Goal: Information Seeking & Learning: Compare options

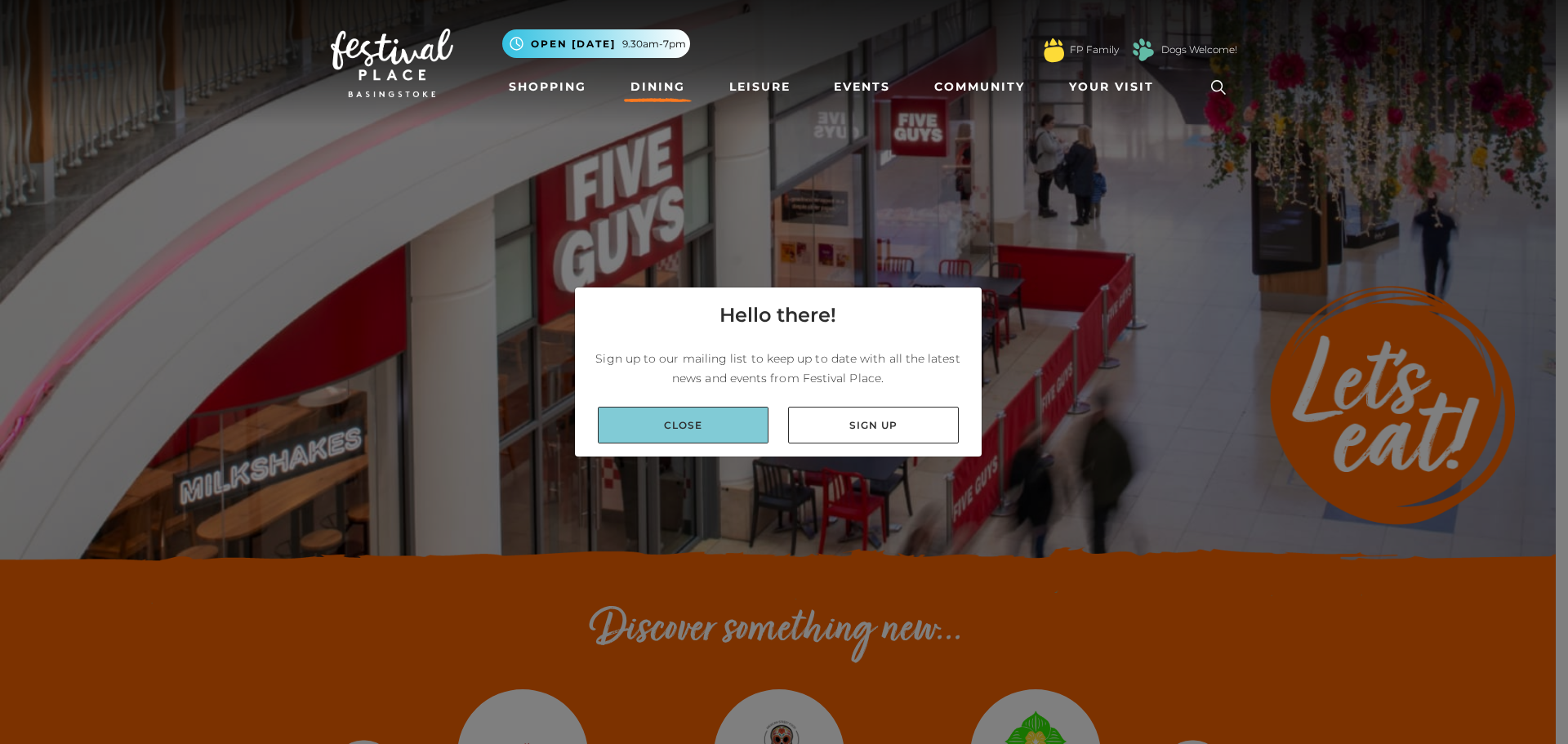
click at [738, 425] on link "Close" at bounding box center [683, 425] width 171 height 37
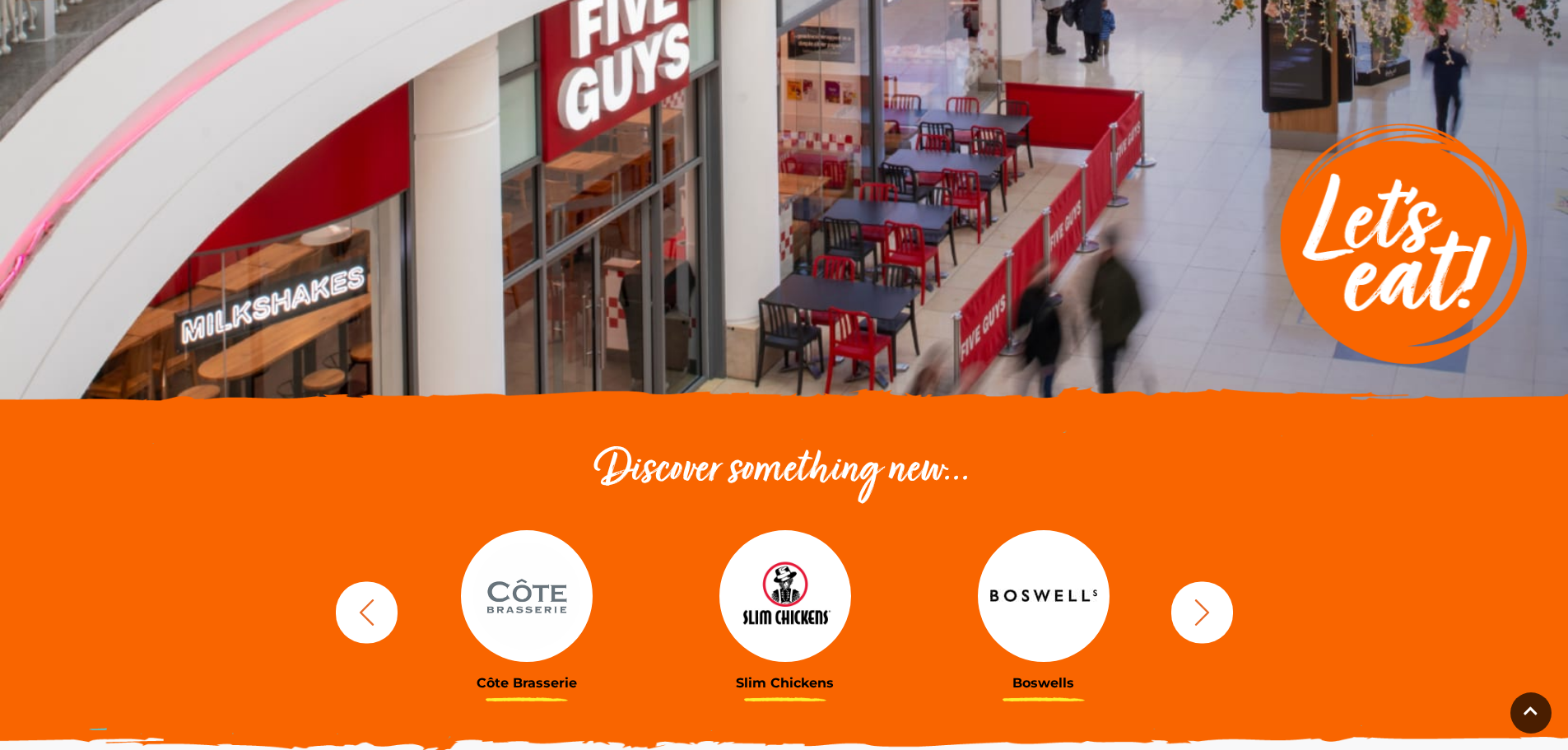
scroll to position [247, 0]
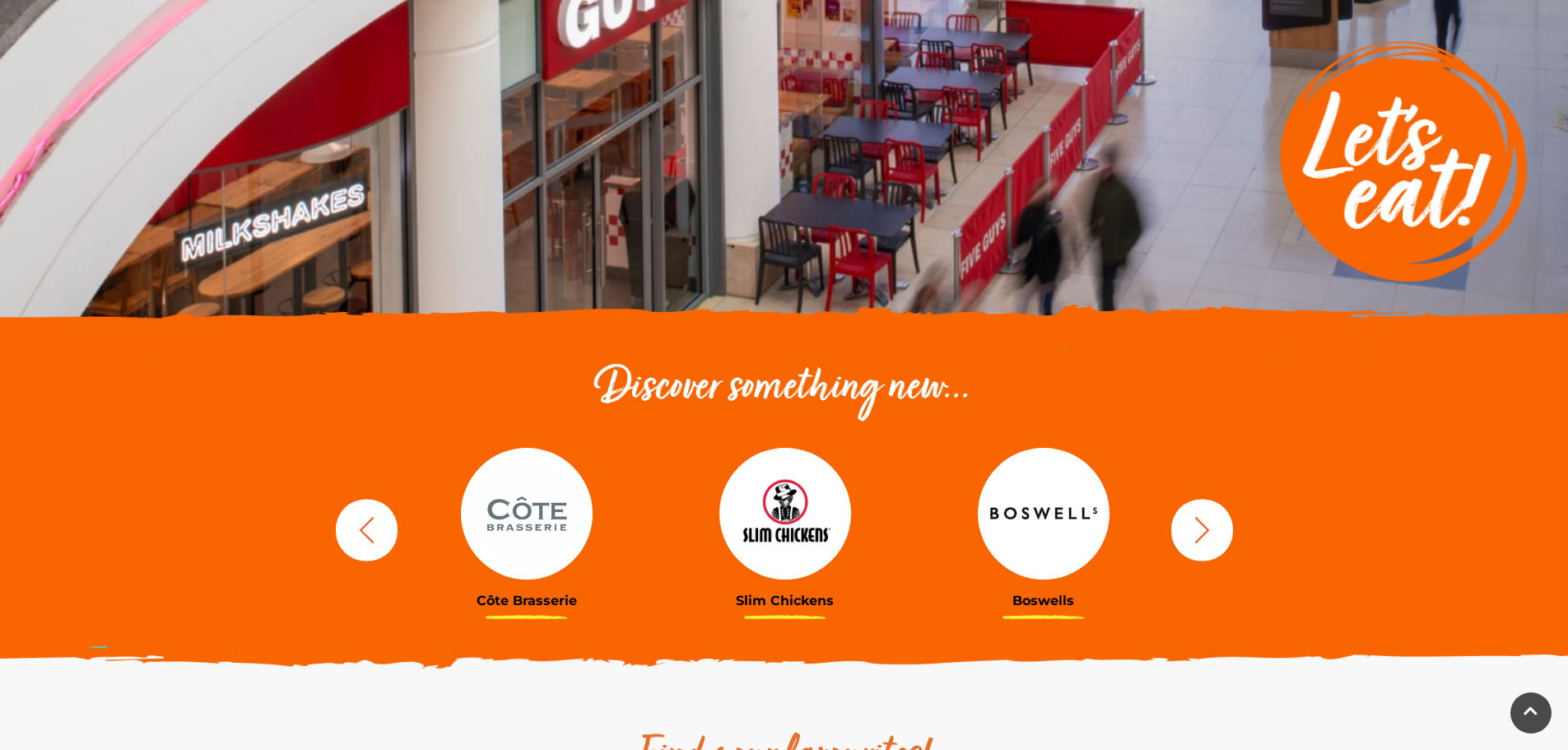
click at [1025, 511] on img at bounding box center [1044, 513] width 132 height 132
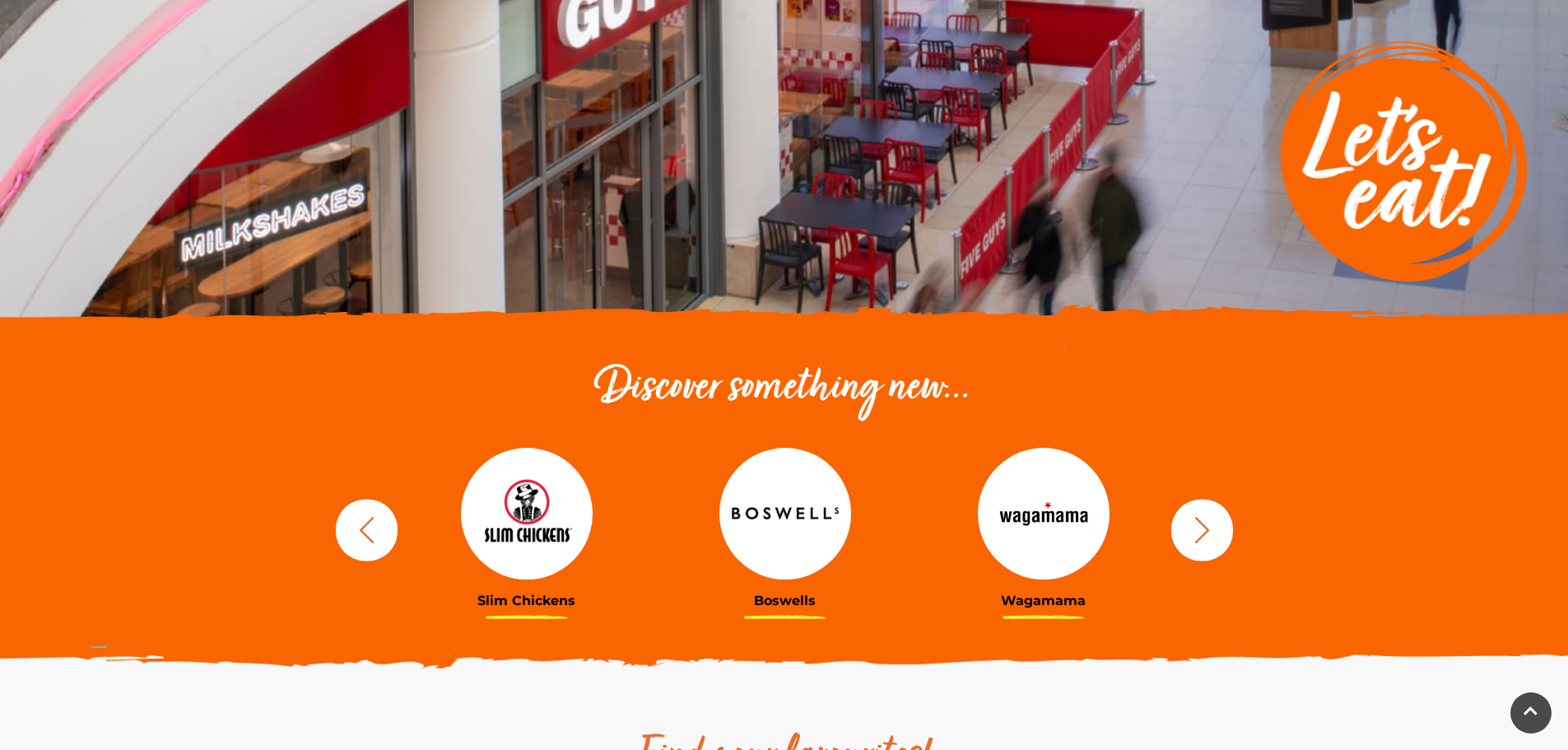
click at [1197, 547] on button "button" at bounding box center [1202, 530] width 62 height 62
click at [1007, 509] on img at bounding box center [1044, 513] width 132 height 132
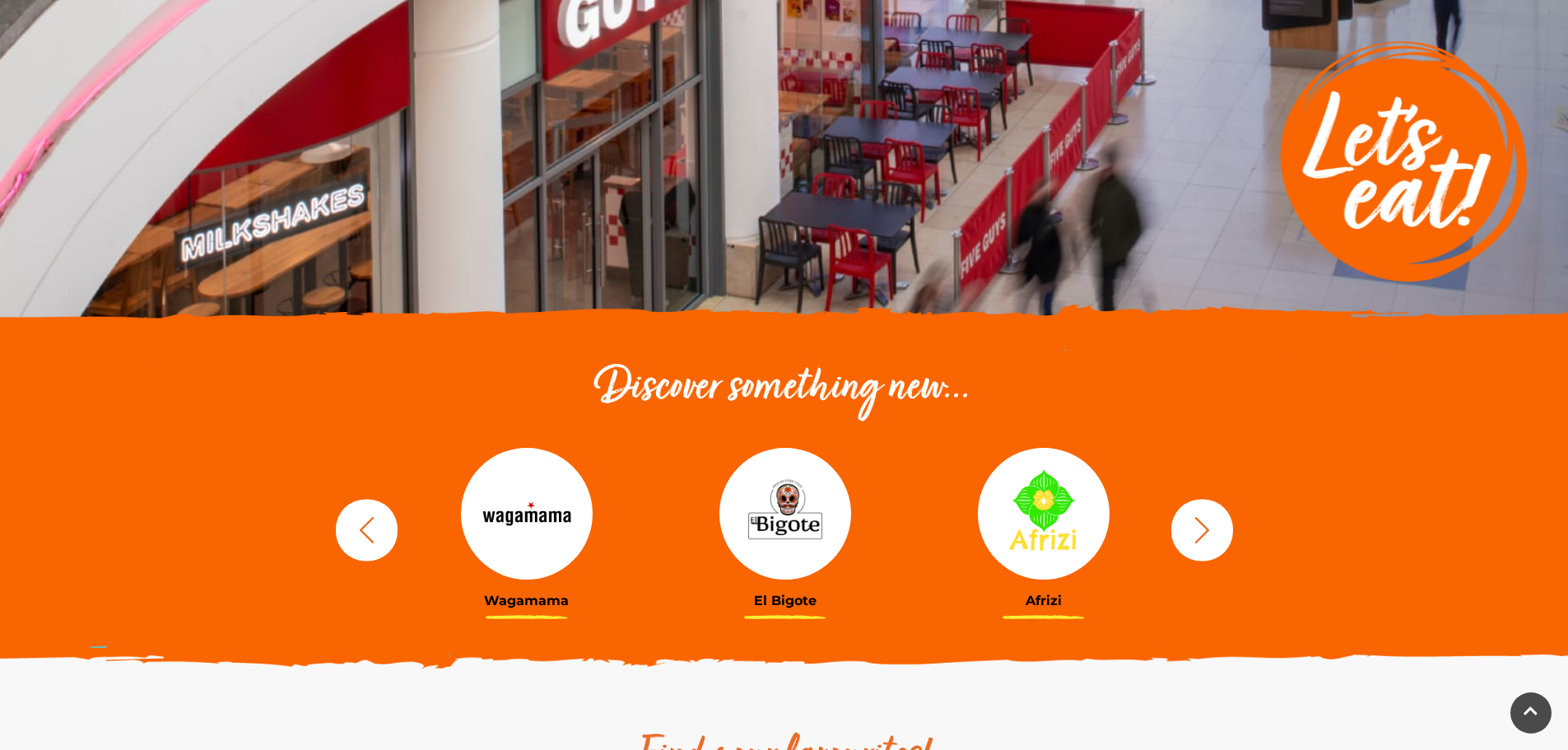
click at [1056, 534] on img at bounding box center [1044, 513] width 132 height 132
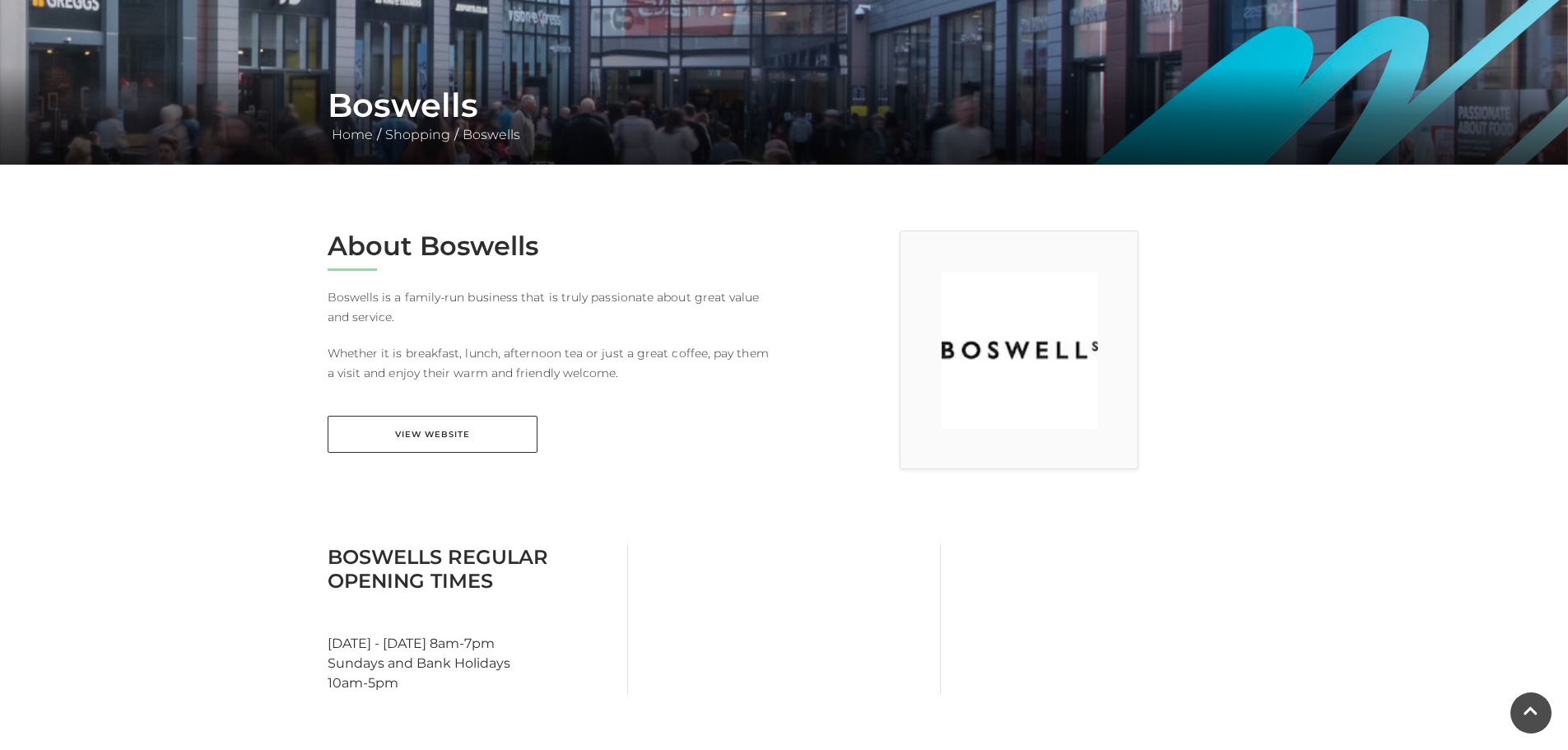
scroll to position [330, 0]
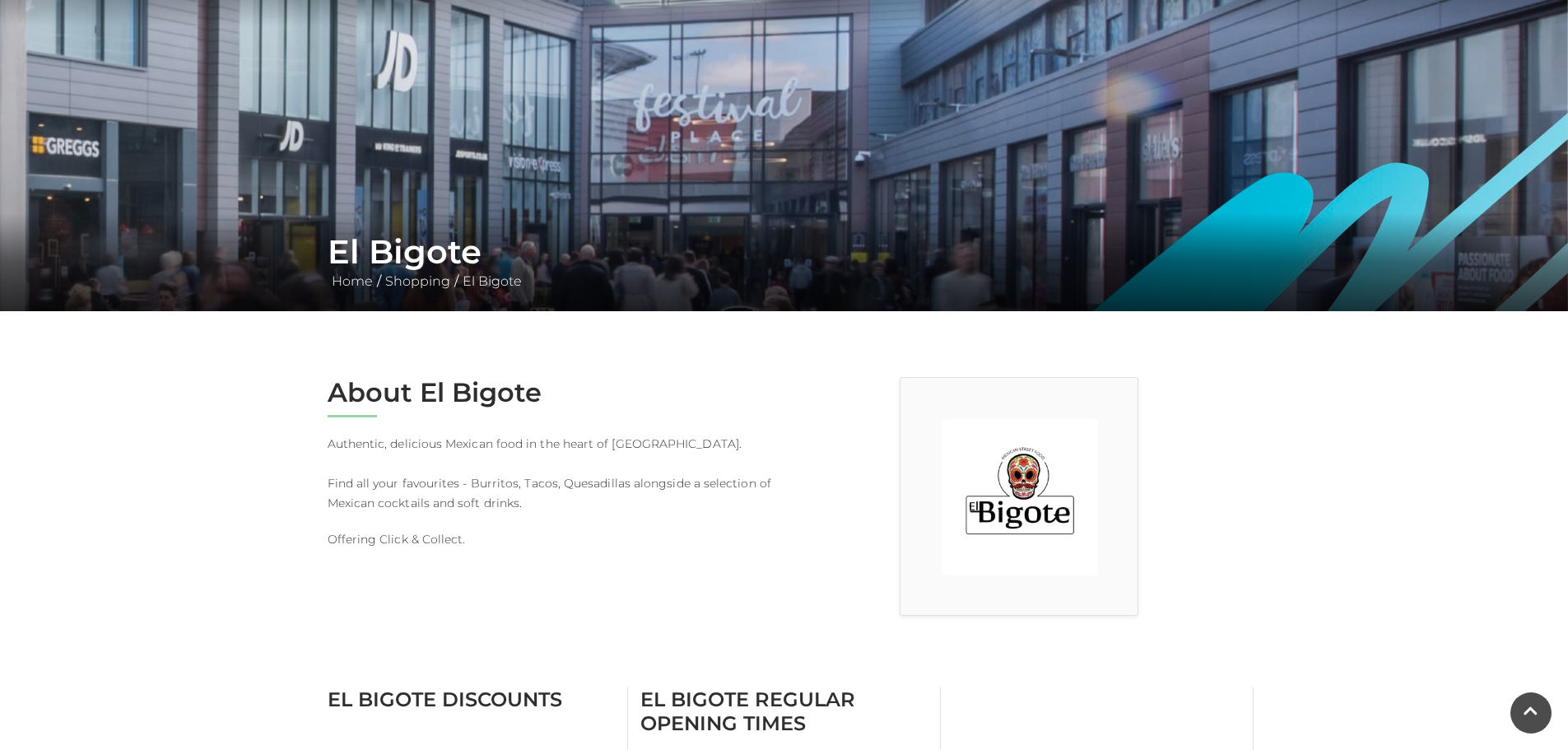
scroll to position [82, 0]
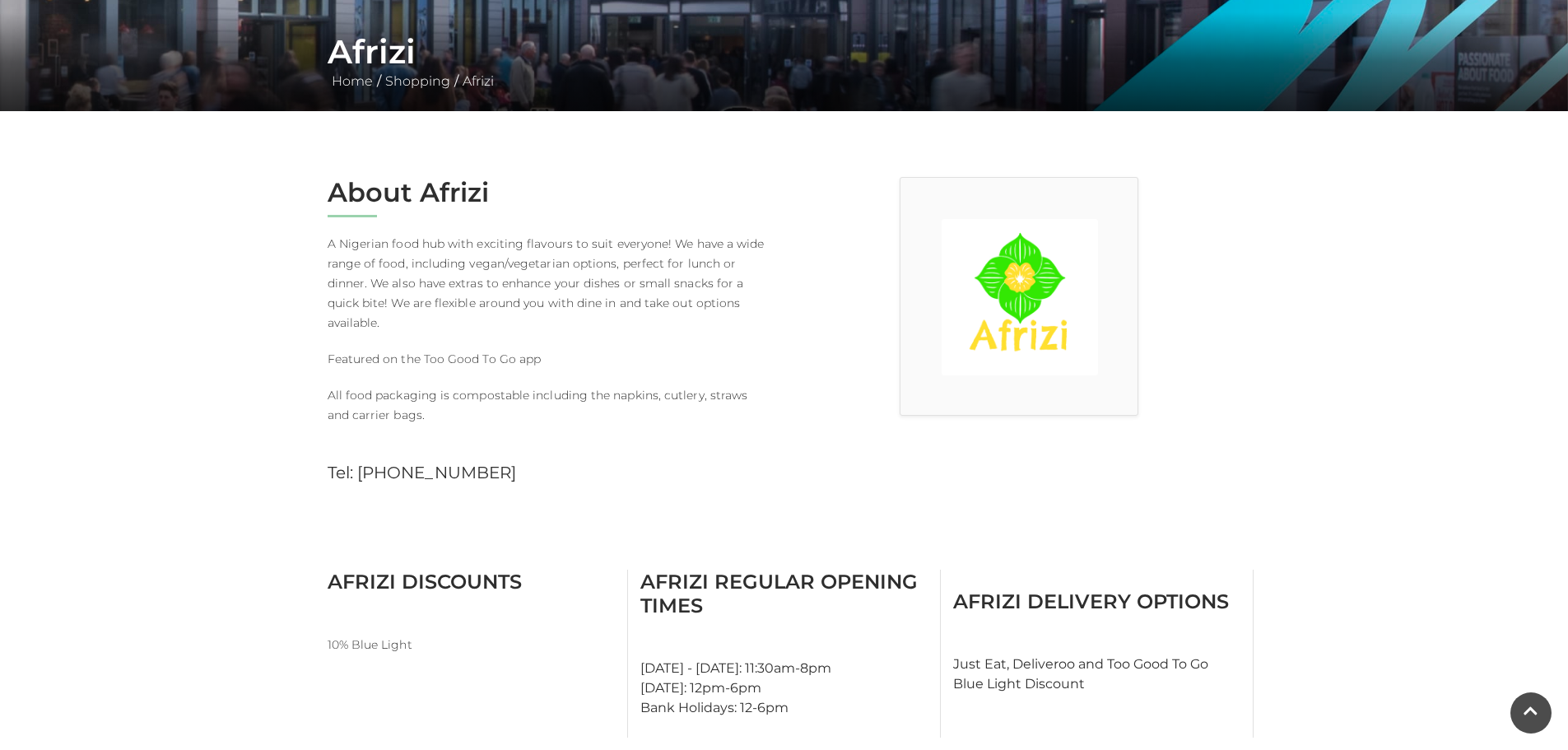
scroll to position [330, 0]
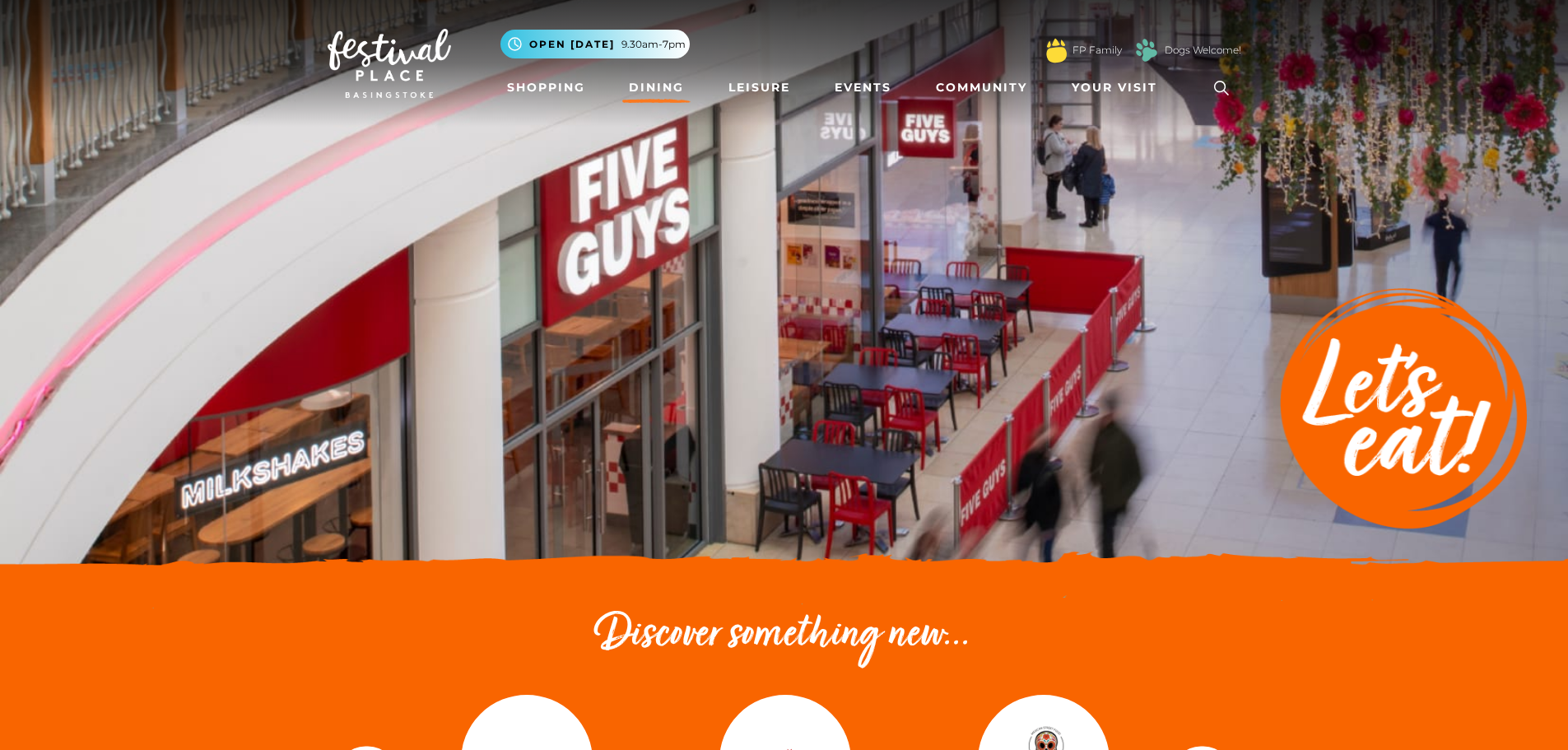
scroll to position [247, 0]
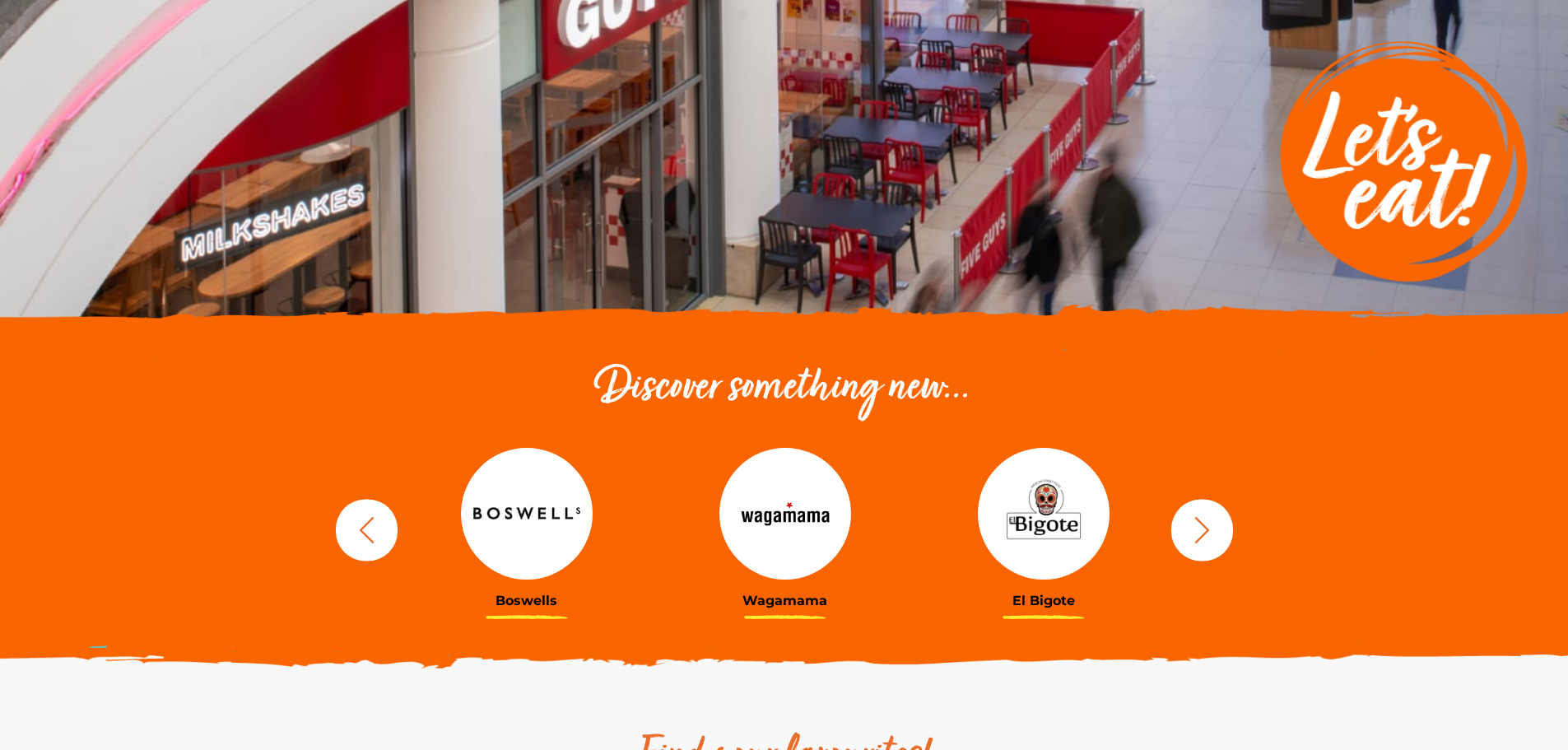
click at [1202, 533] on icon "button" at bounding box center [1202, 530] width 30 height 30
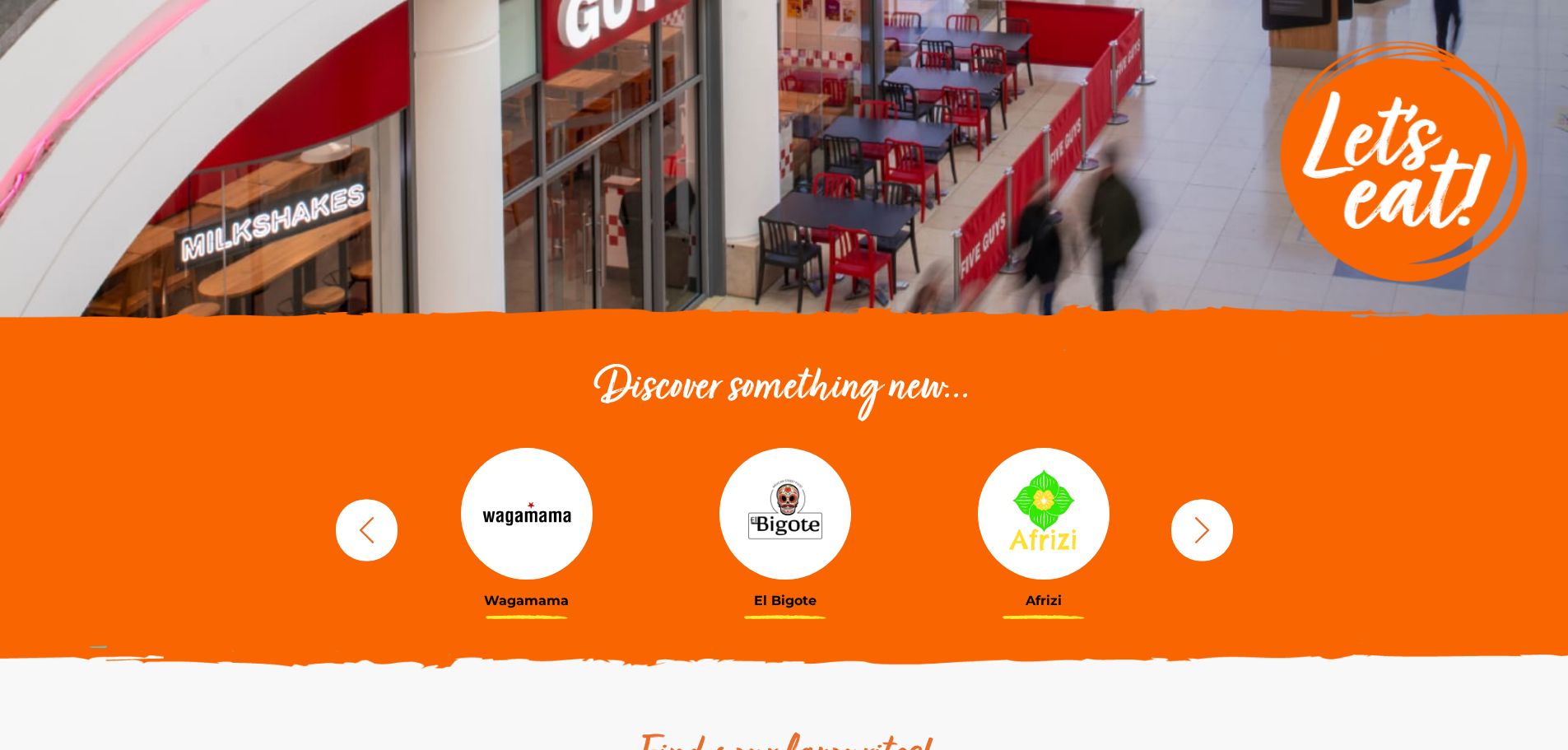
click at [1202, 533] on icon "button" at bounding box center [1202, 530] width 30 height 30
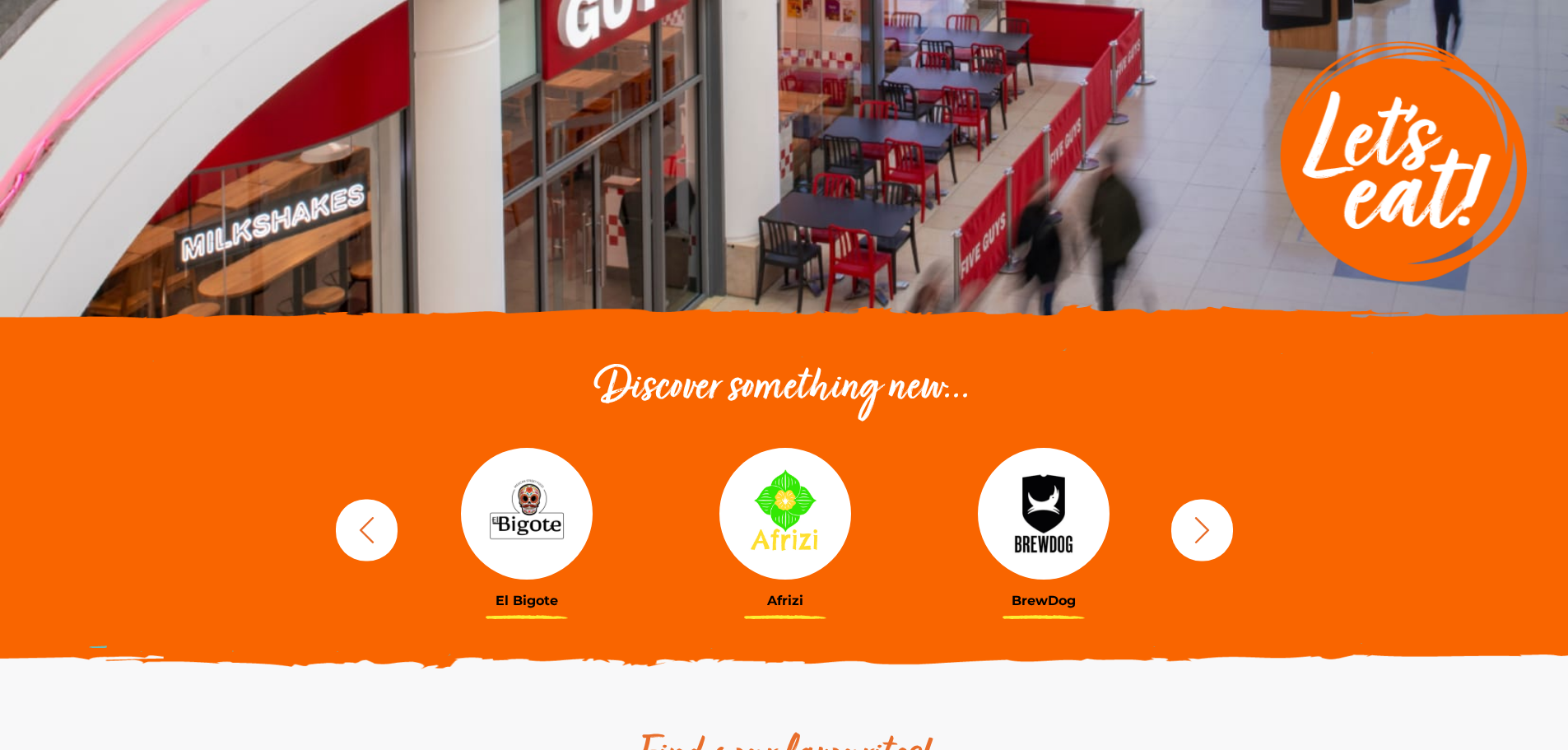
click at [1078, 520] on img at bounding box center [1044, 513] width 132 height 132
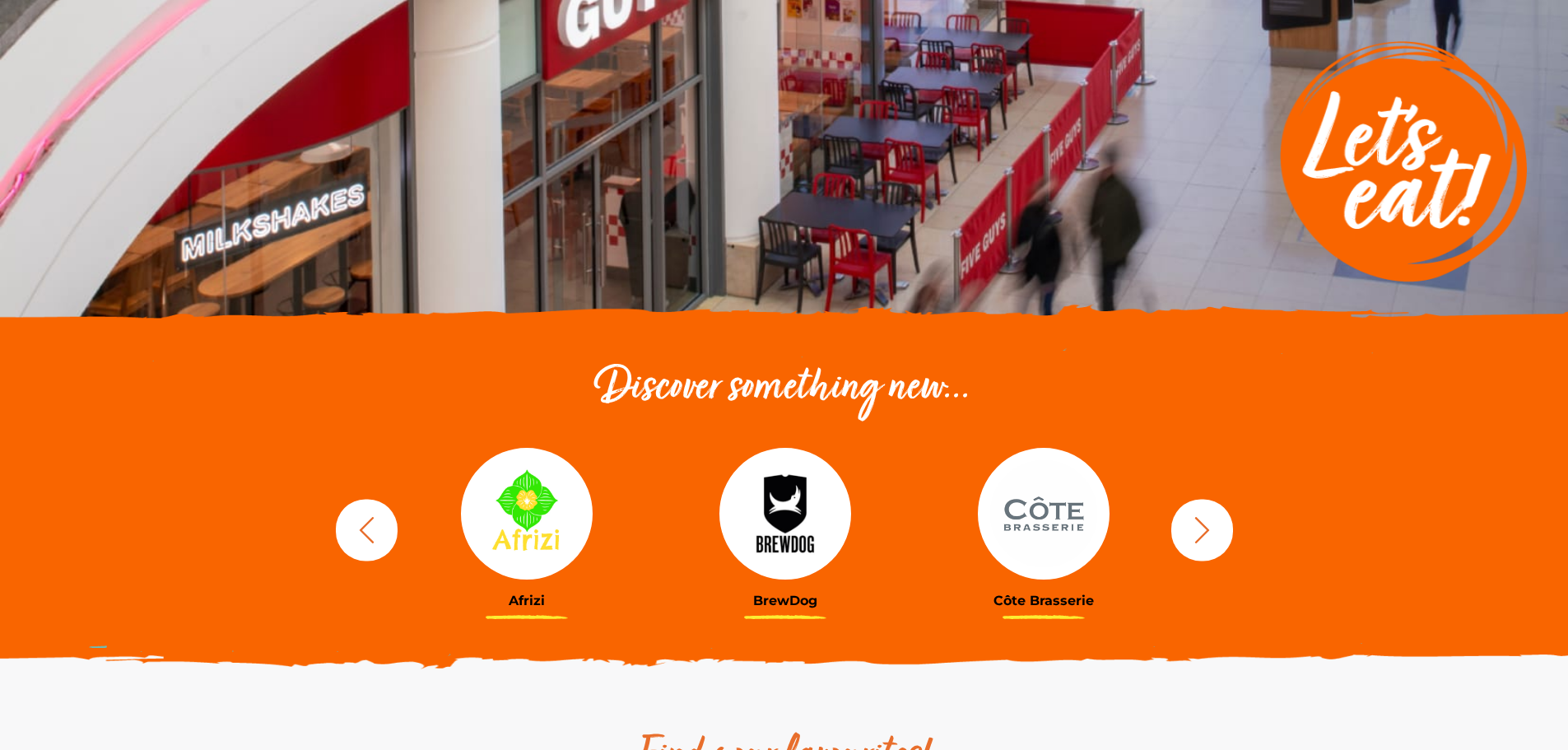
click at [1198, 531] on icon "button" at bounding box center [1202, 530] width 30 height 30
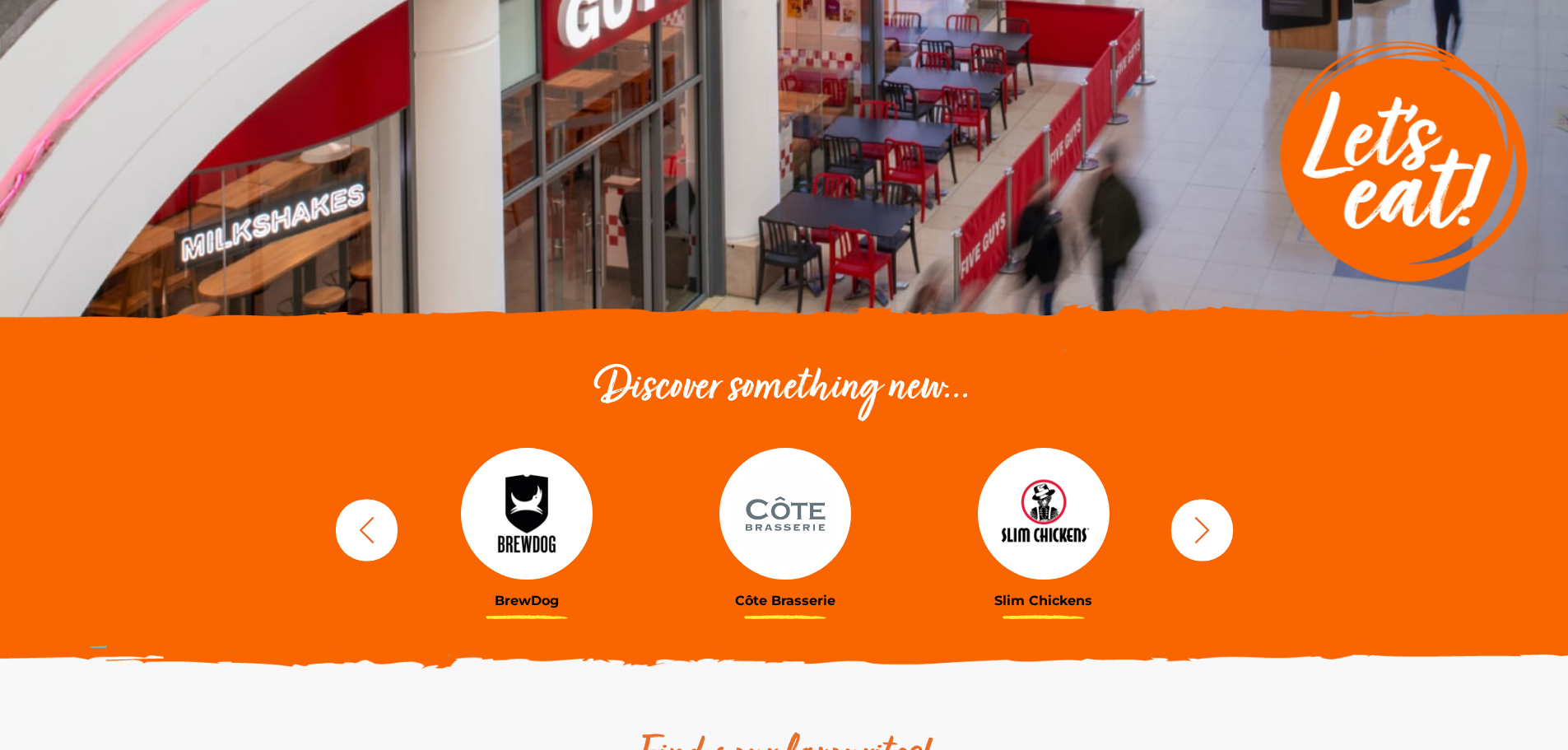
click at [1198, 531] on icon "button" at bounding box center [1202, 530] width 30 height 30
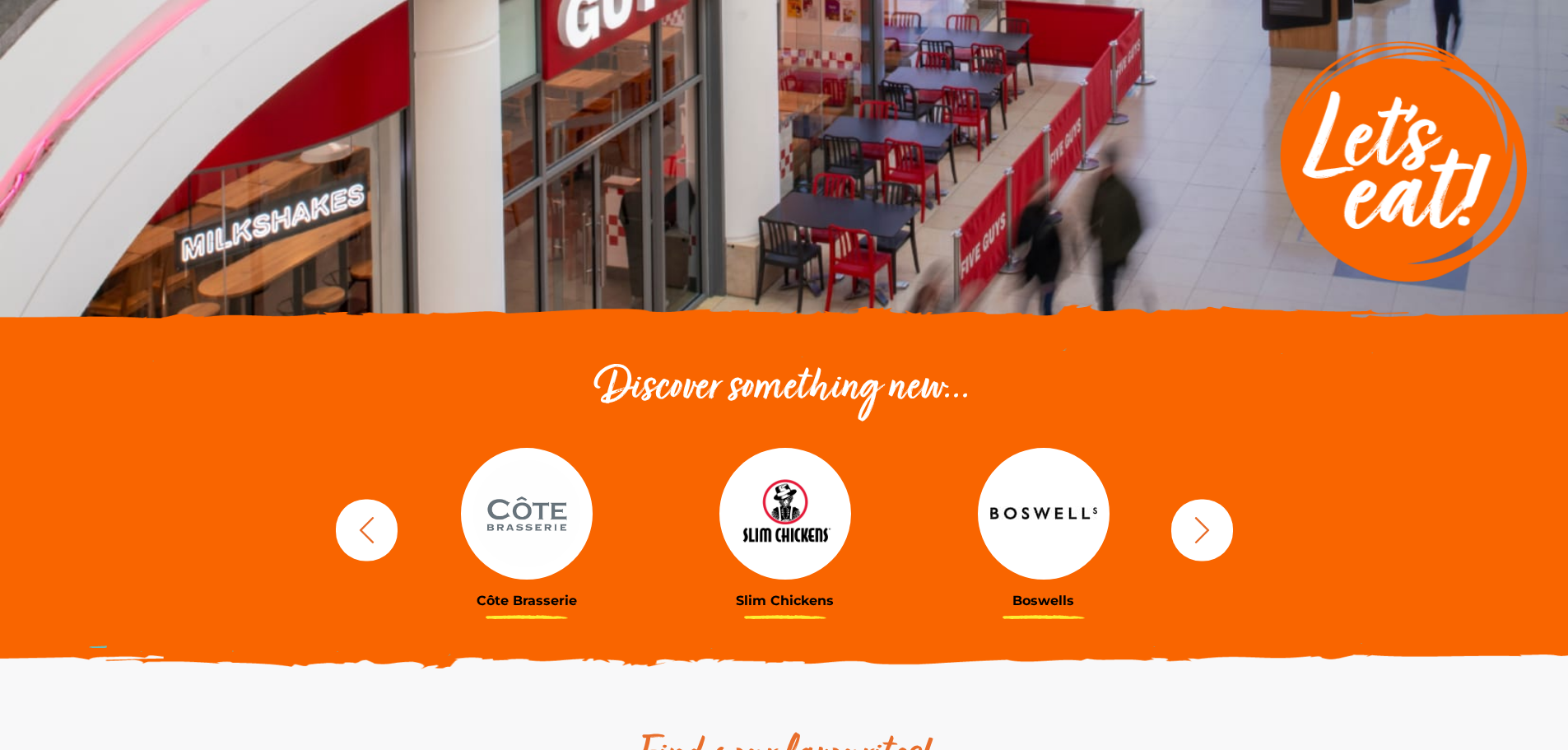
click at [1198, 531] on icon "button" at bounding box center [1202, 530] width 30 height 30
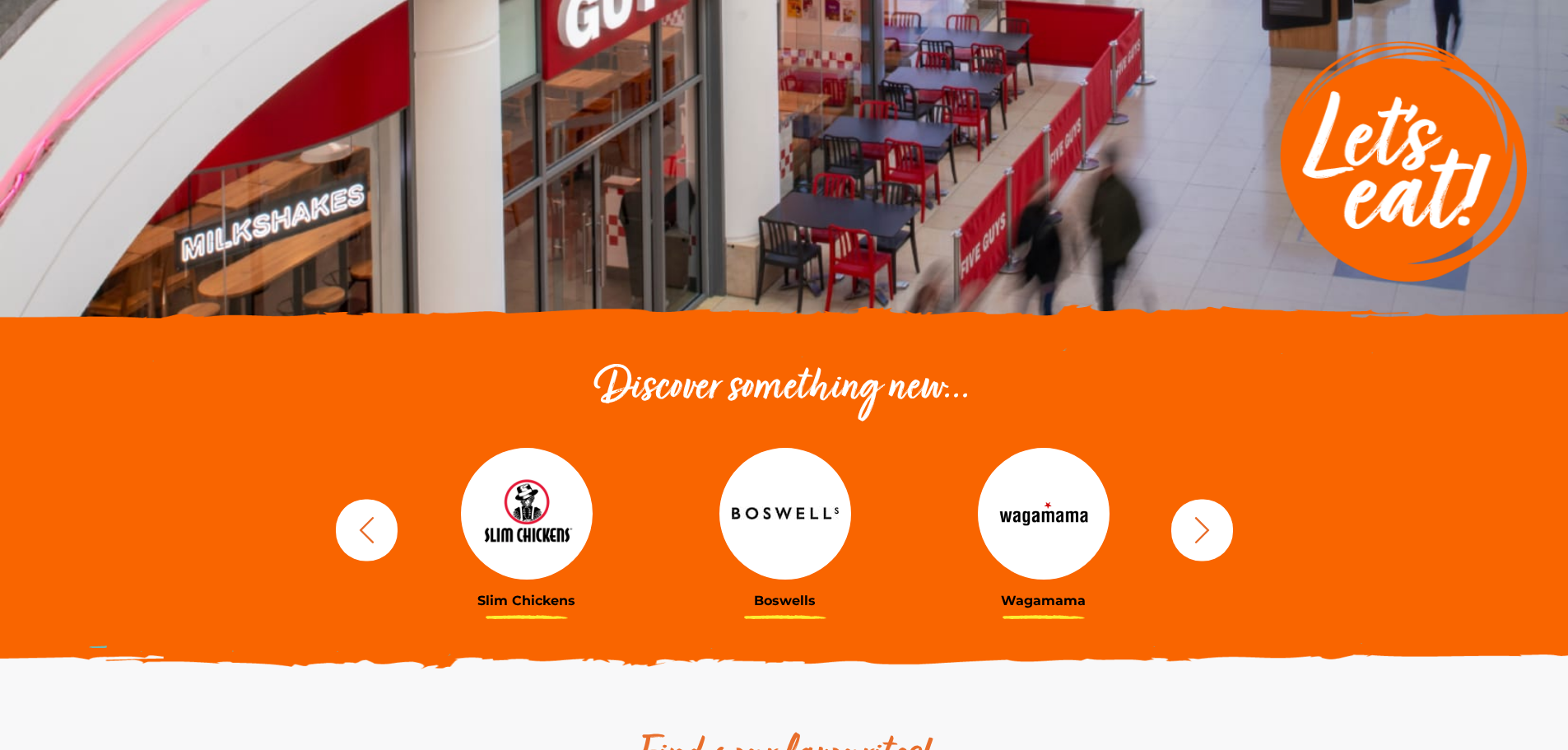
click at [1198, 531] on icon "button" at bounding box center [1202, 530] width 30 height 30
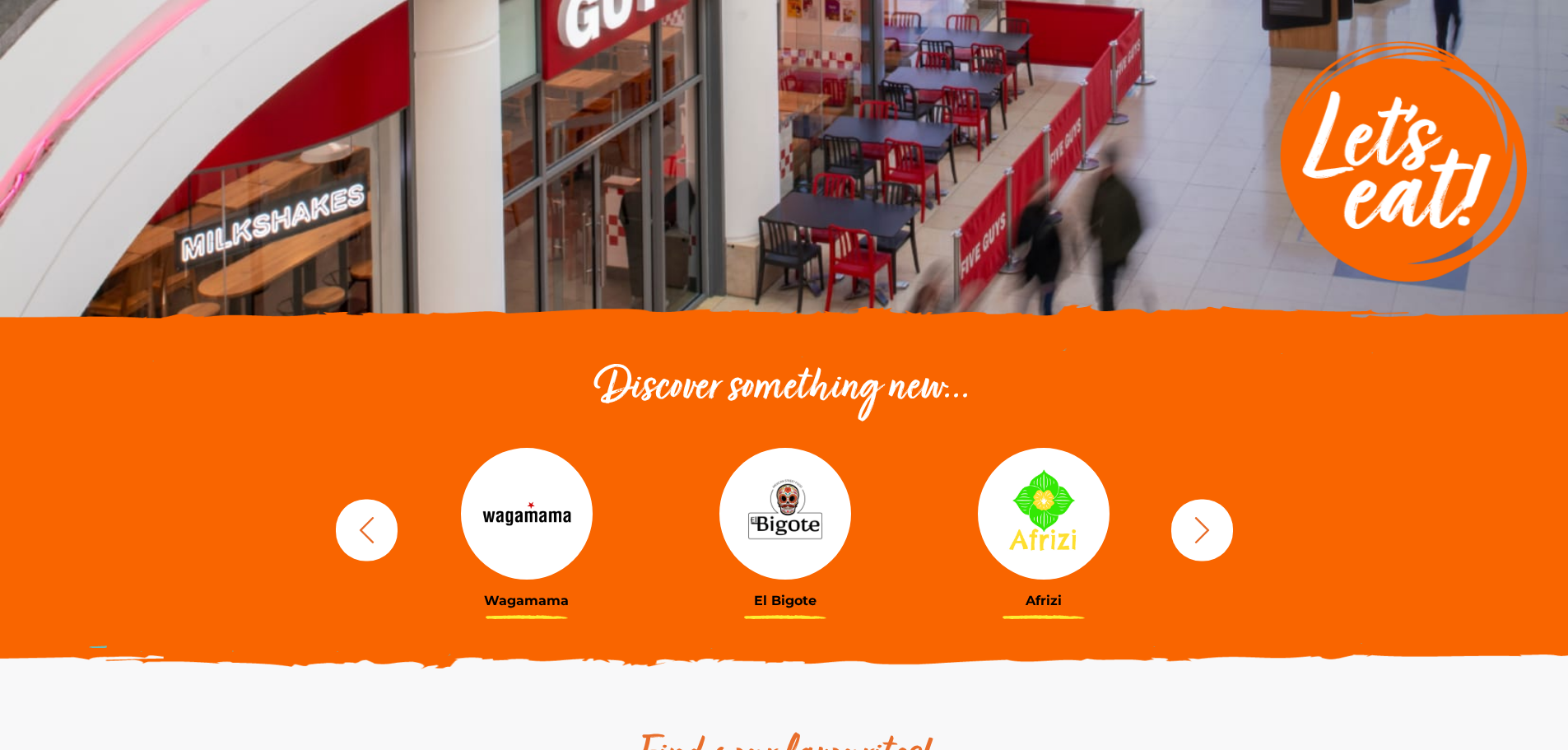
click at [1198, 531] on icon "button" at bounding box center [1202, 530] width 30 height 30
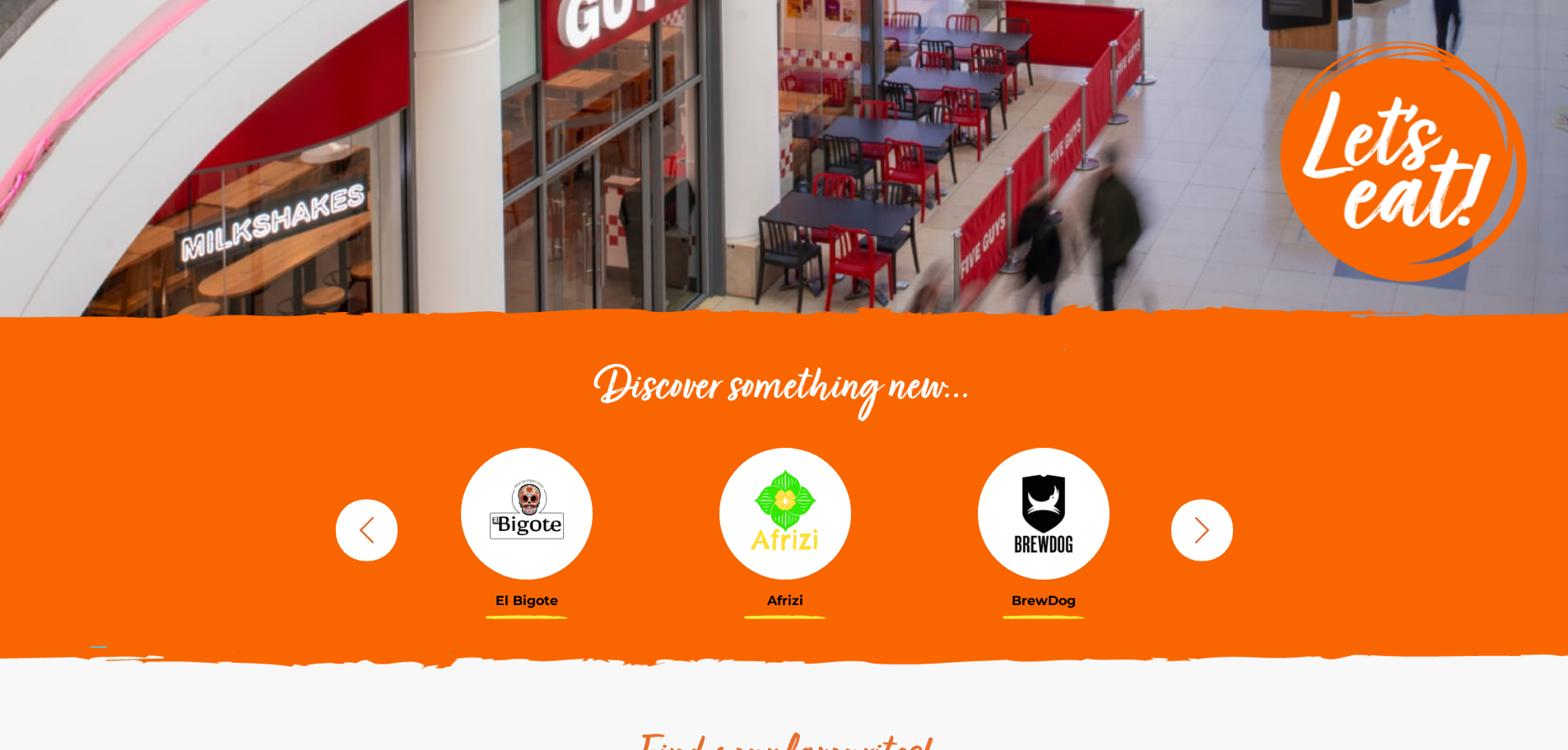
click at [1198, 531] on icon "button" at bounding box center [1202, 530] width 30 height 30
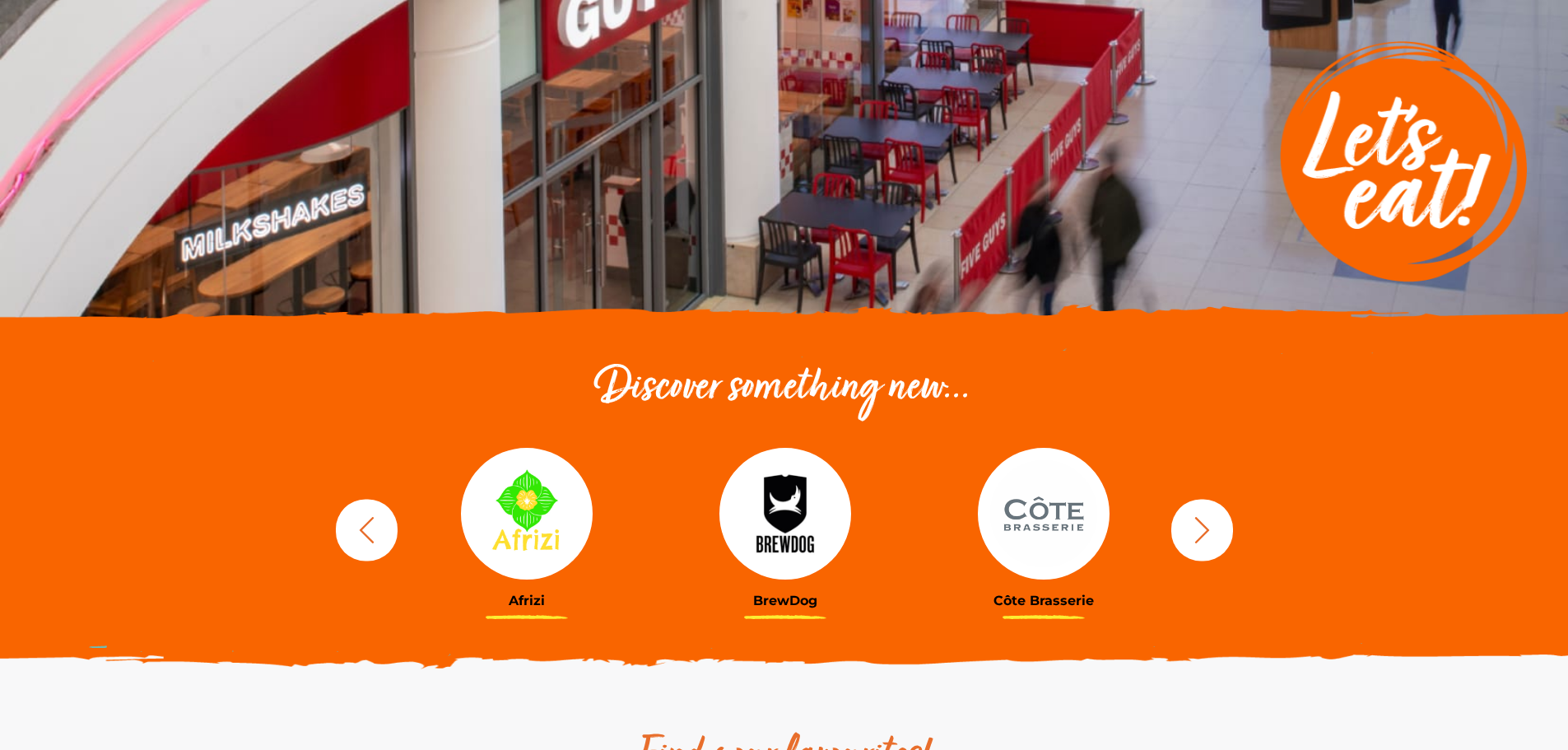
click at [1198, 531] on icon "button" at bounding box center [1202, 530] width 30 height 30
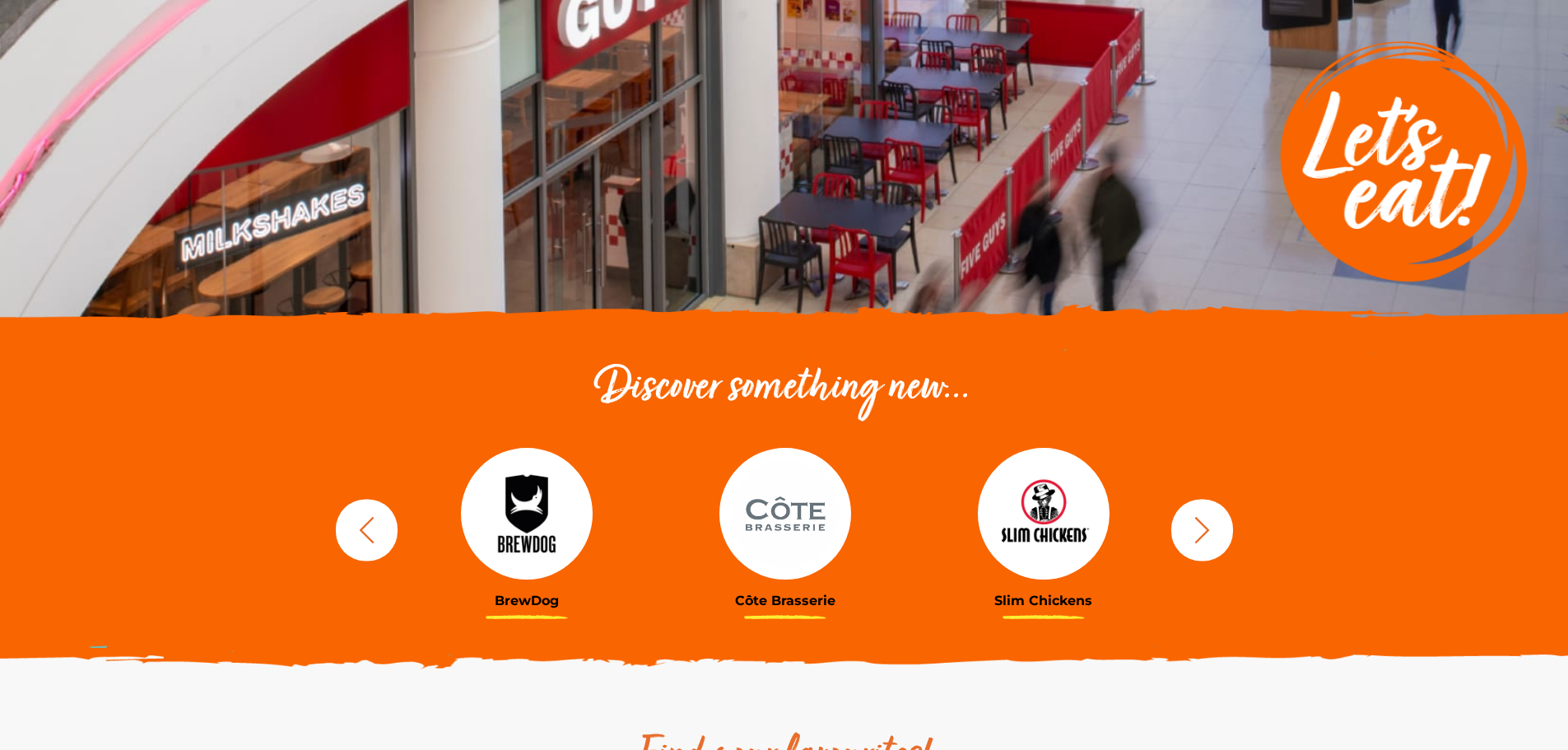
click at [1198, 531] on icon "button" at bounding box center [1202, 530] width 30 height 30
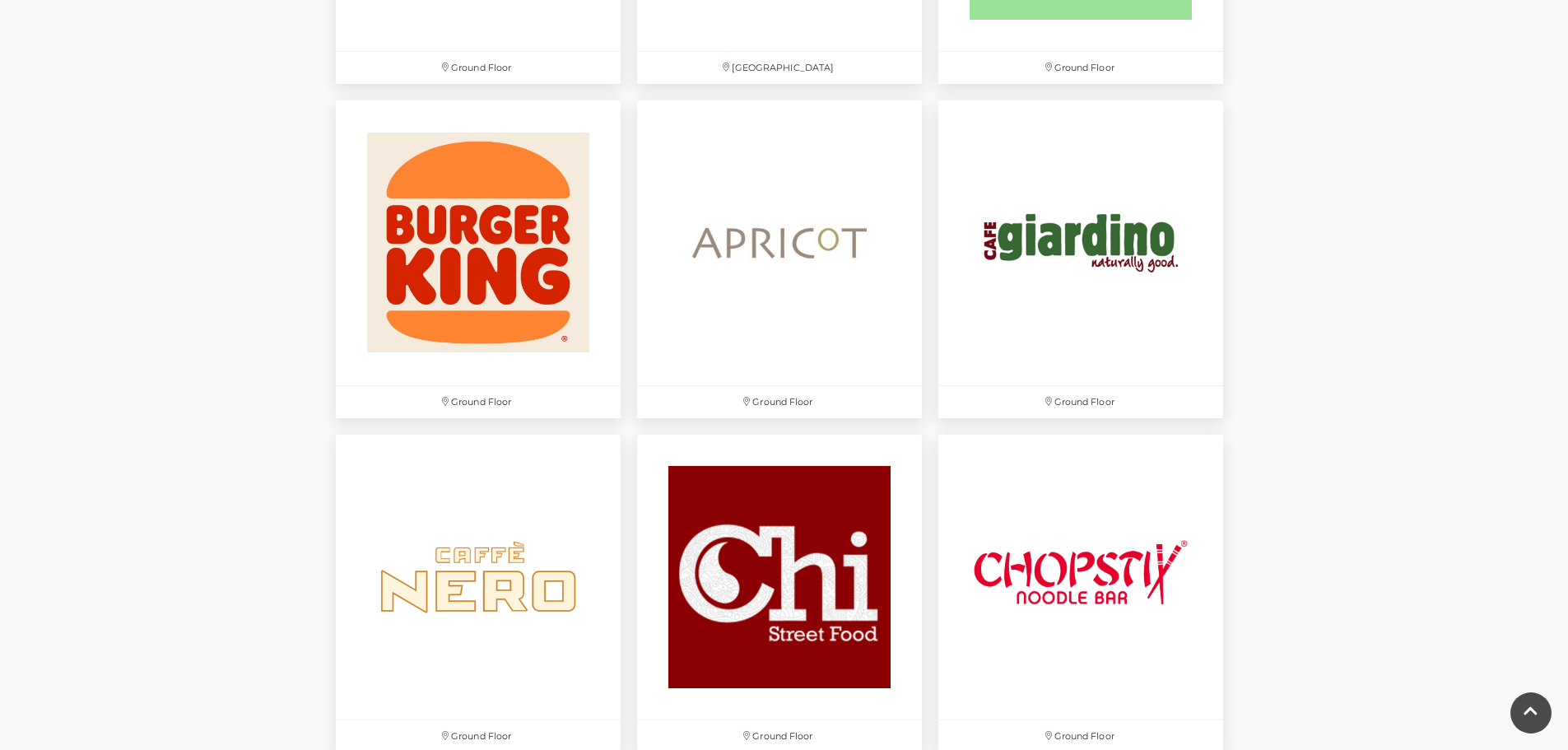
scroll to position [1730, 0]
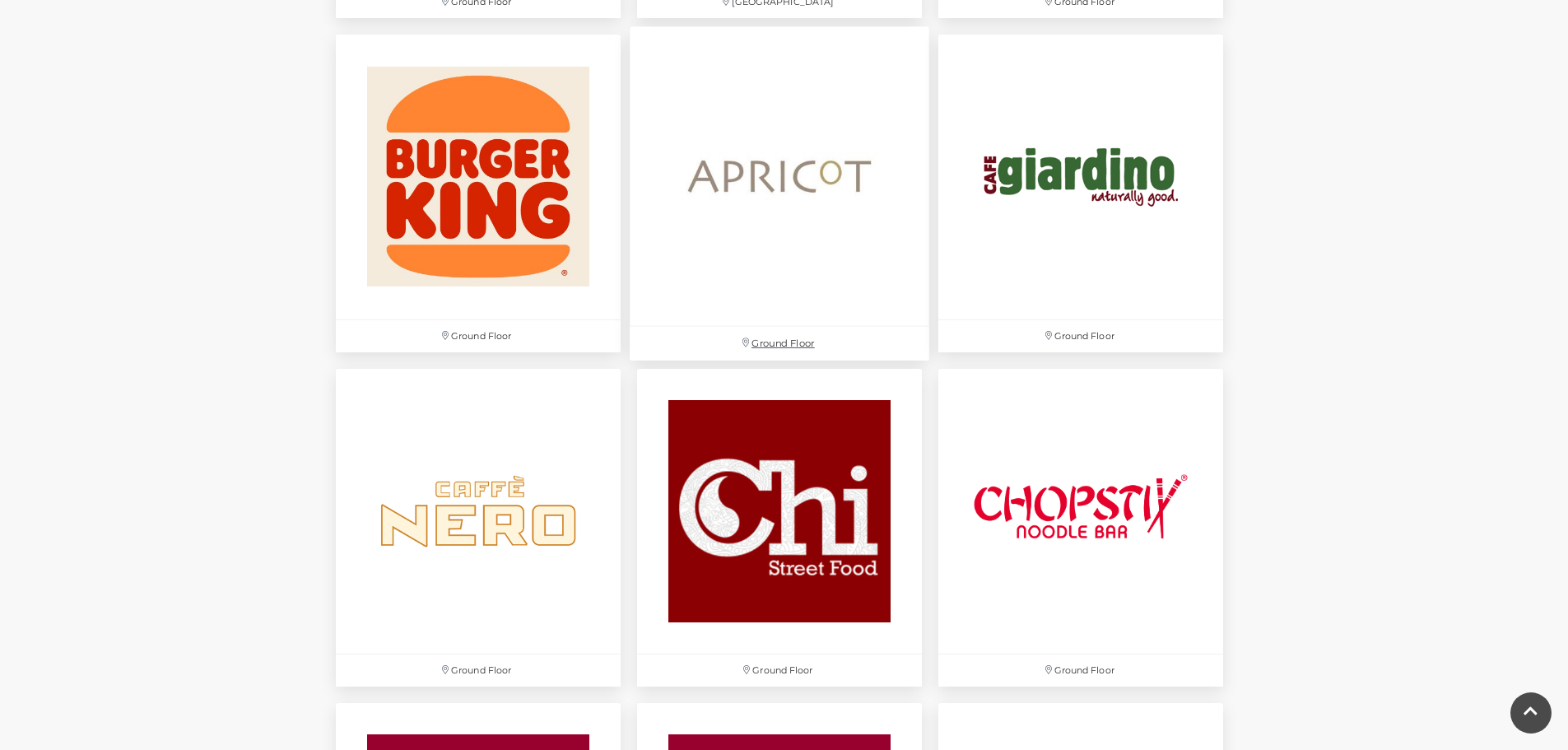
click at [734, 166] on img at bounding box center [779, 176] width 299 height 299
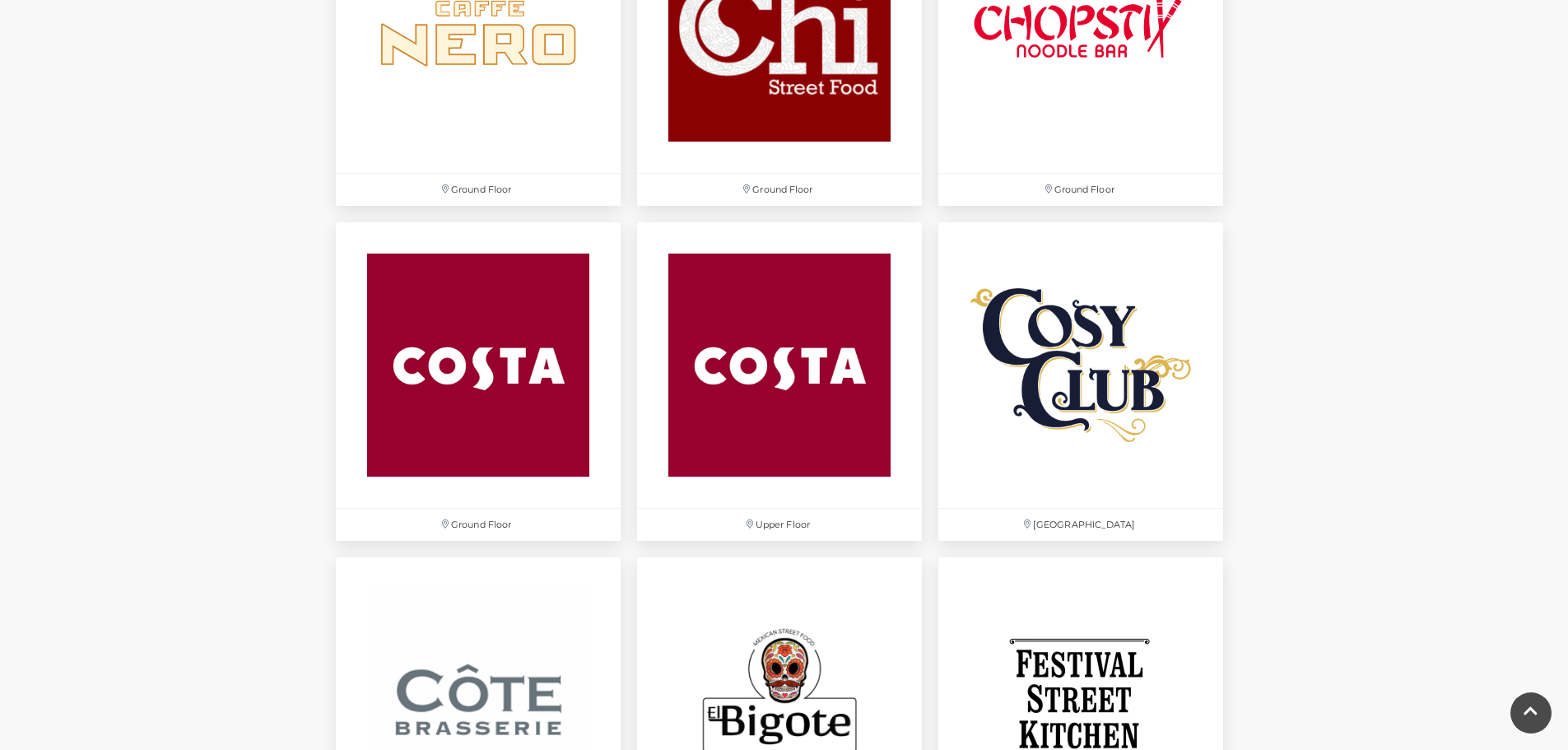
scroll to position [2224, 0]
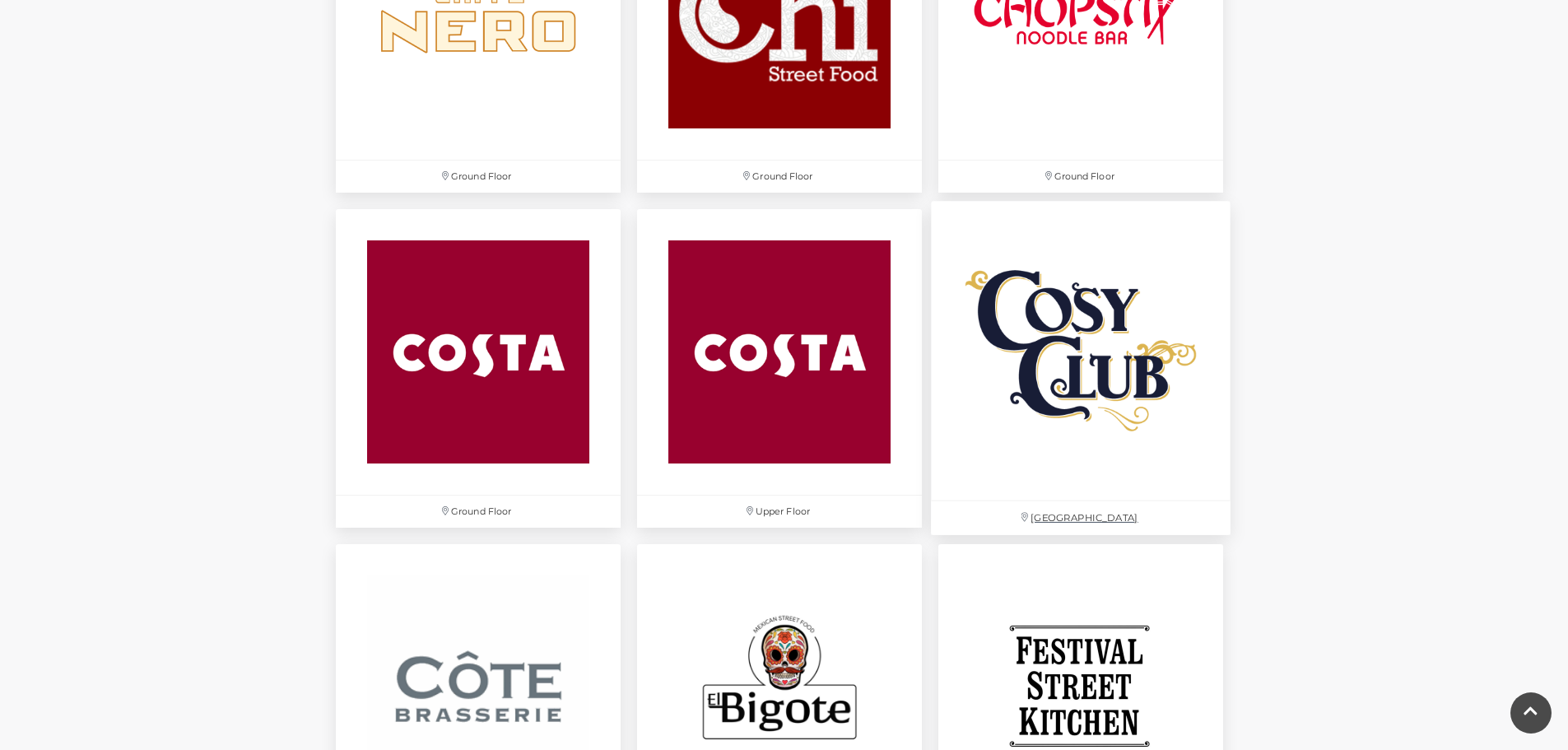
click at [1029, 351] on img at bounding box center [1081, 351] width 299 height 299
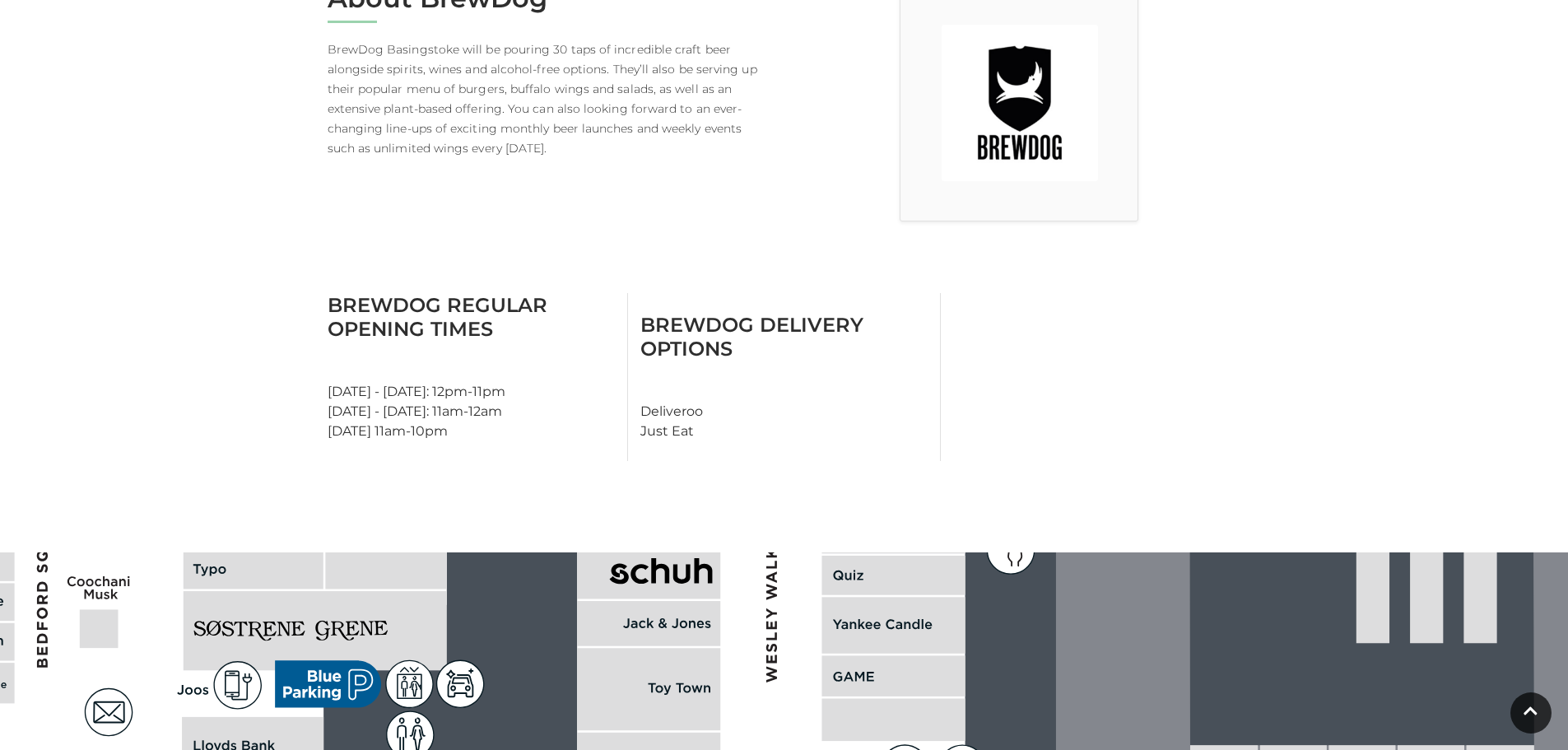
scroll to position [494, 0]
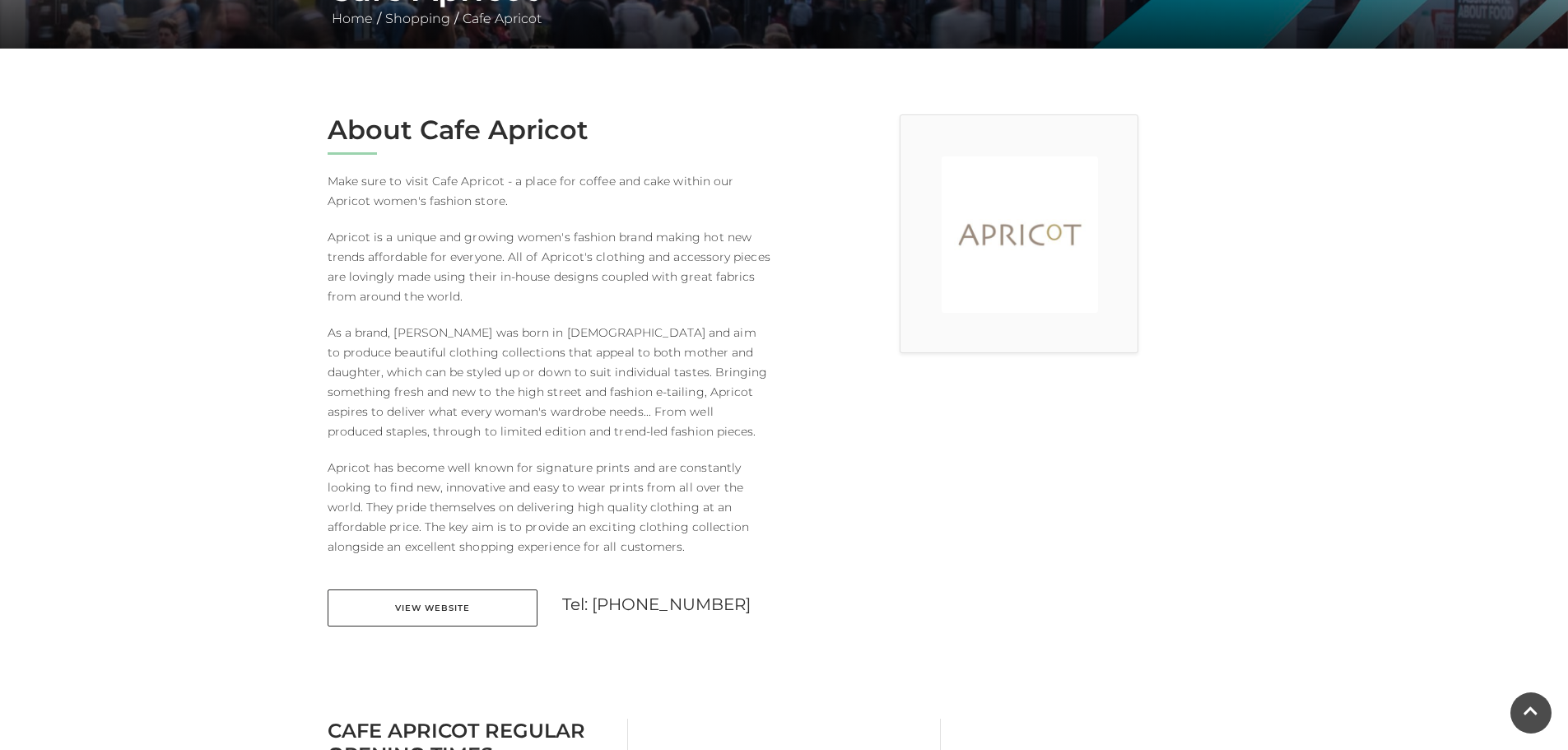
scroll to position [330, 0]
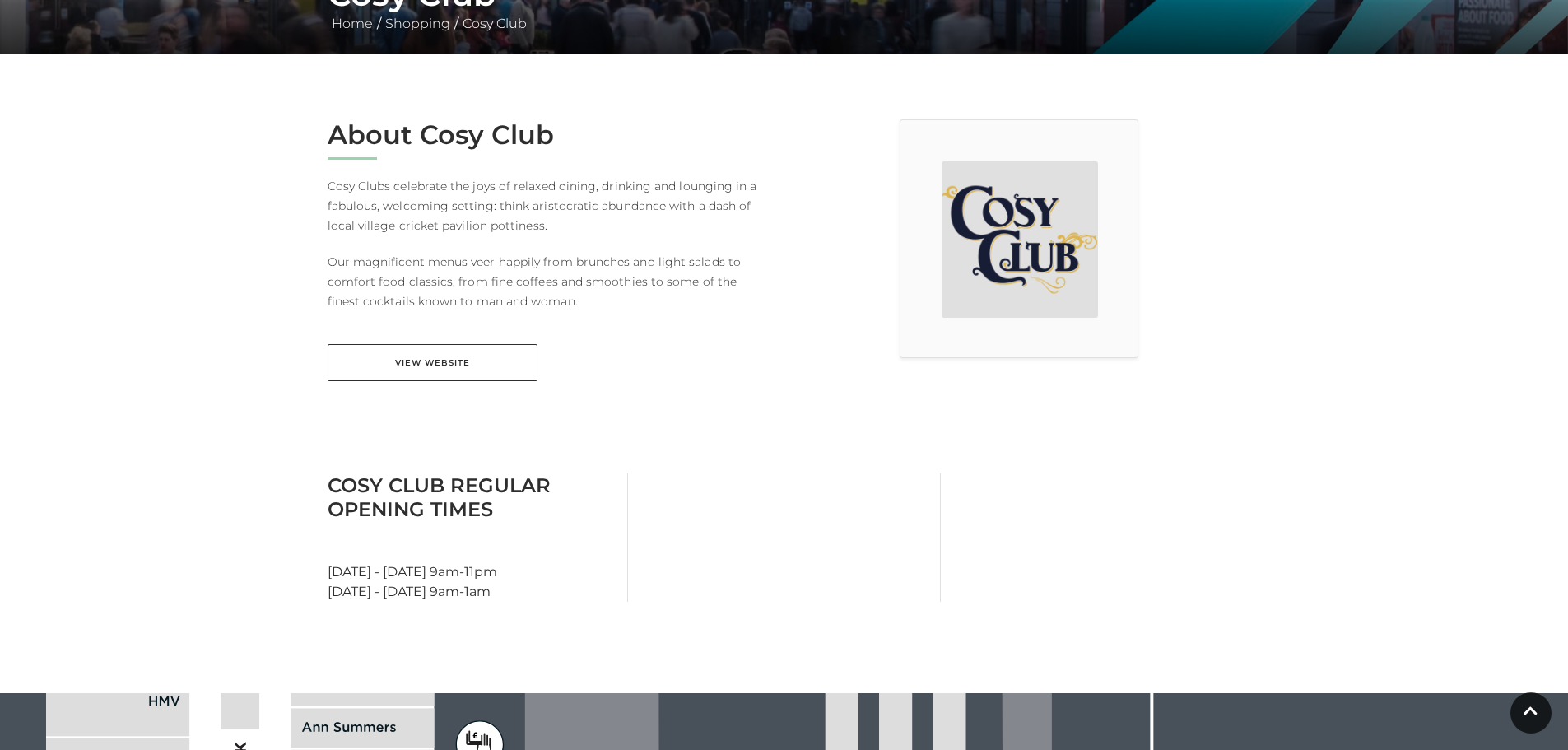
scroll to position [330, 0]
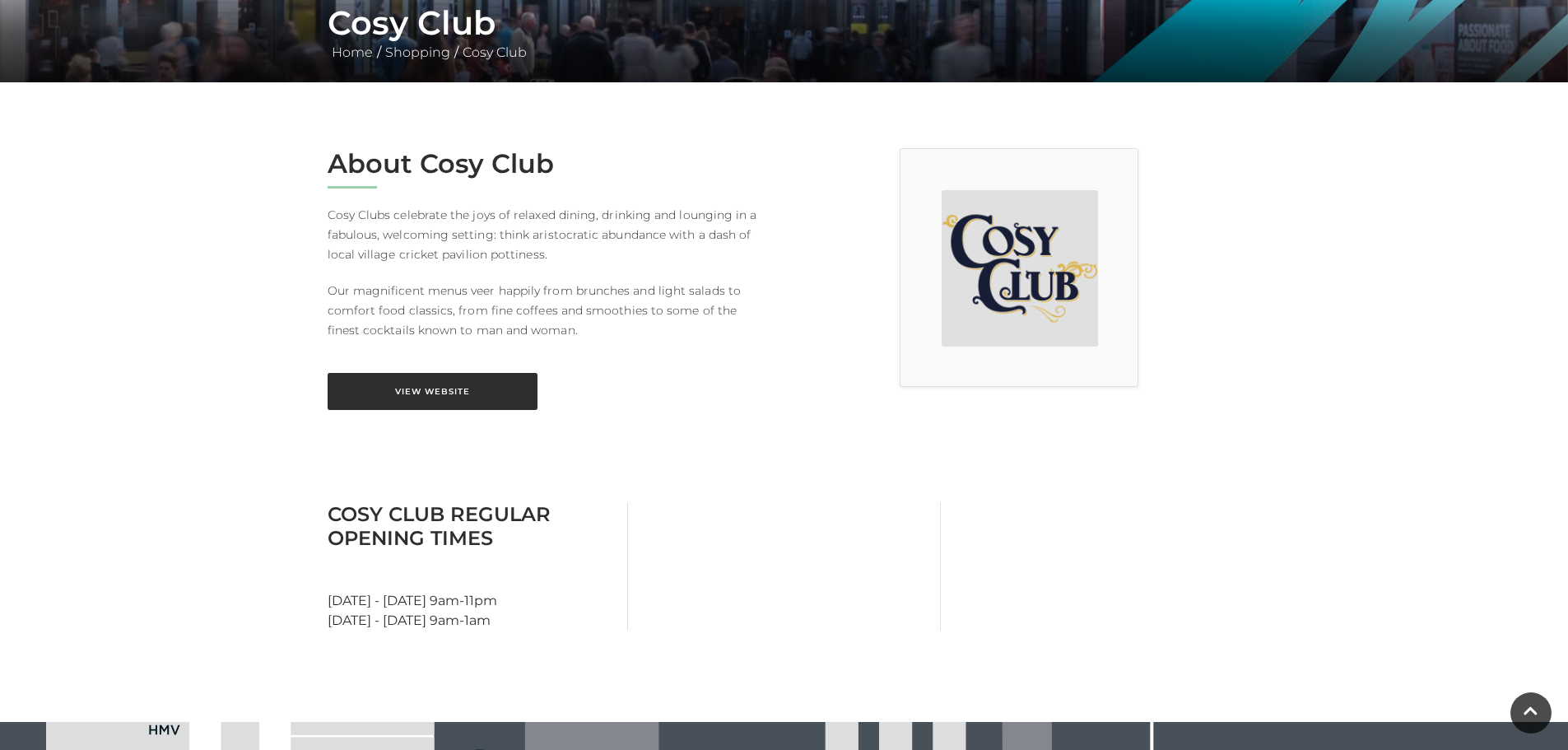
click at [443, 378] on link "View Website" at bounding box center [433, 391] width 210 height 37
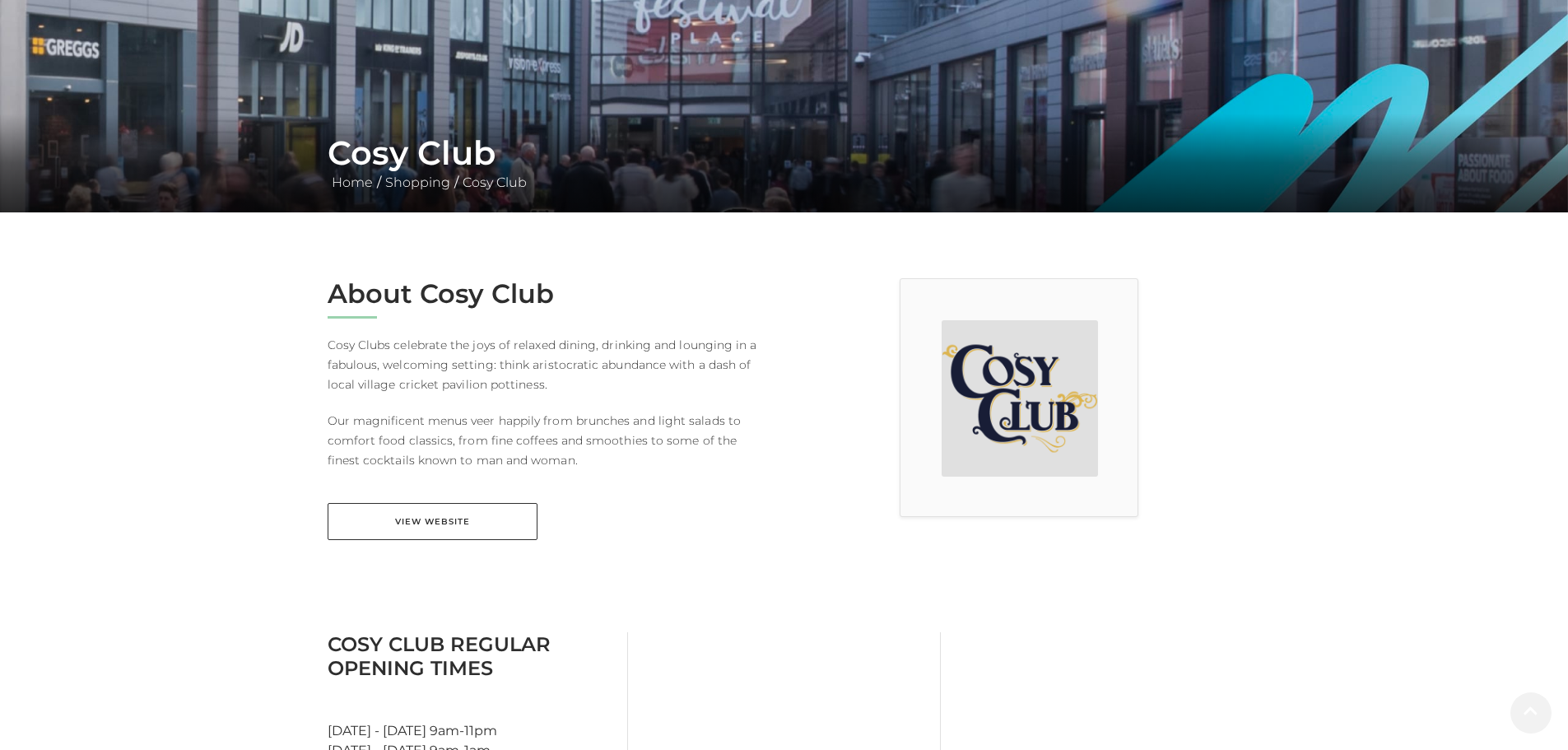
scroll to position [247, 0]
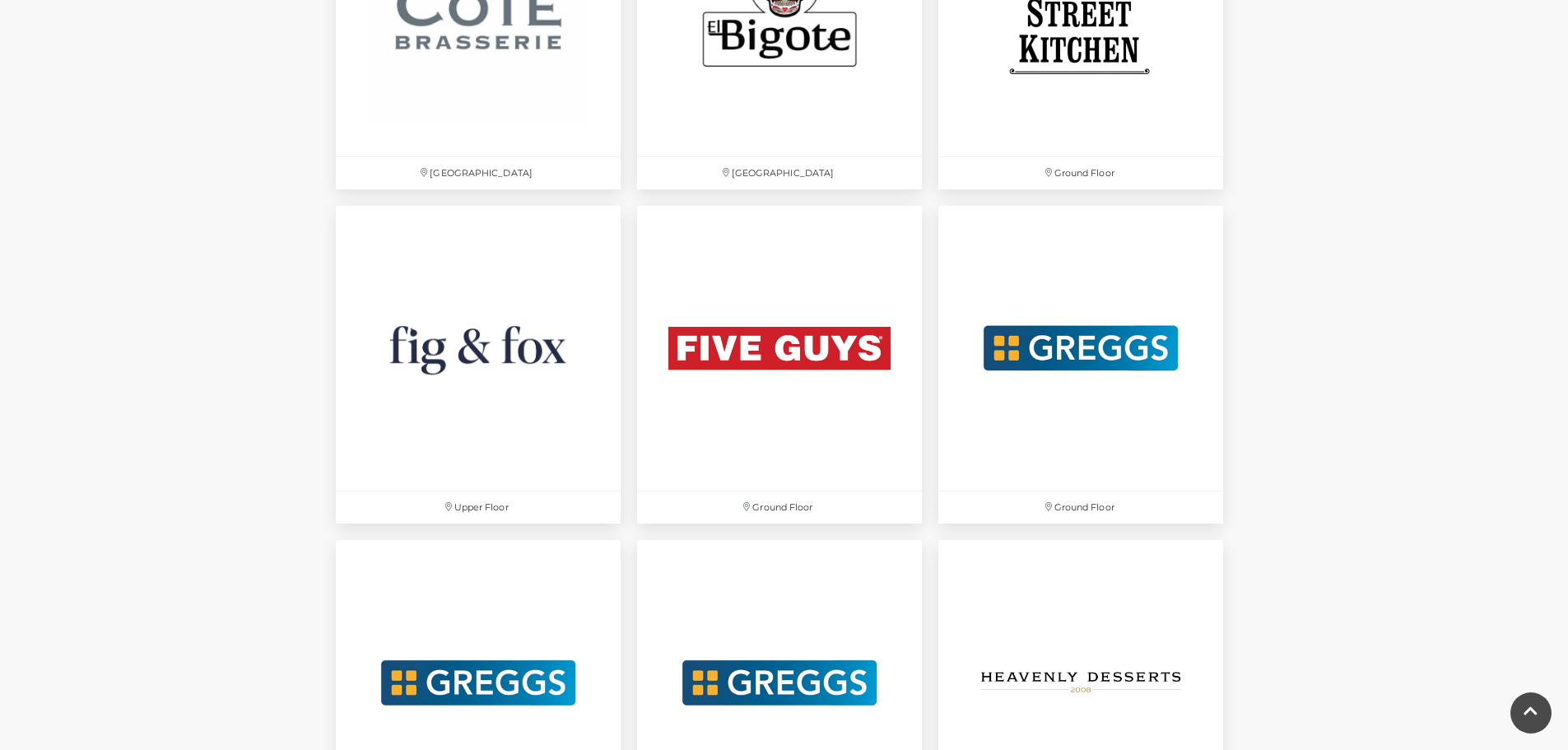
scroll to position [2814, 0]
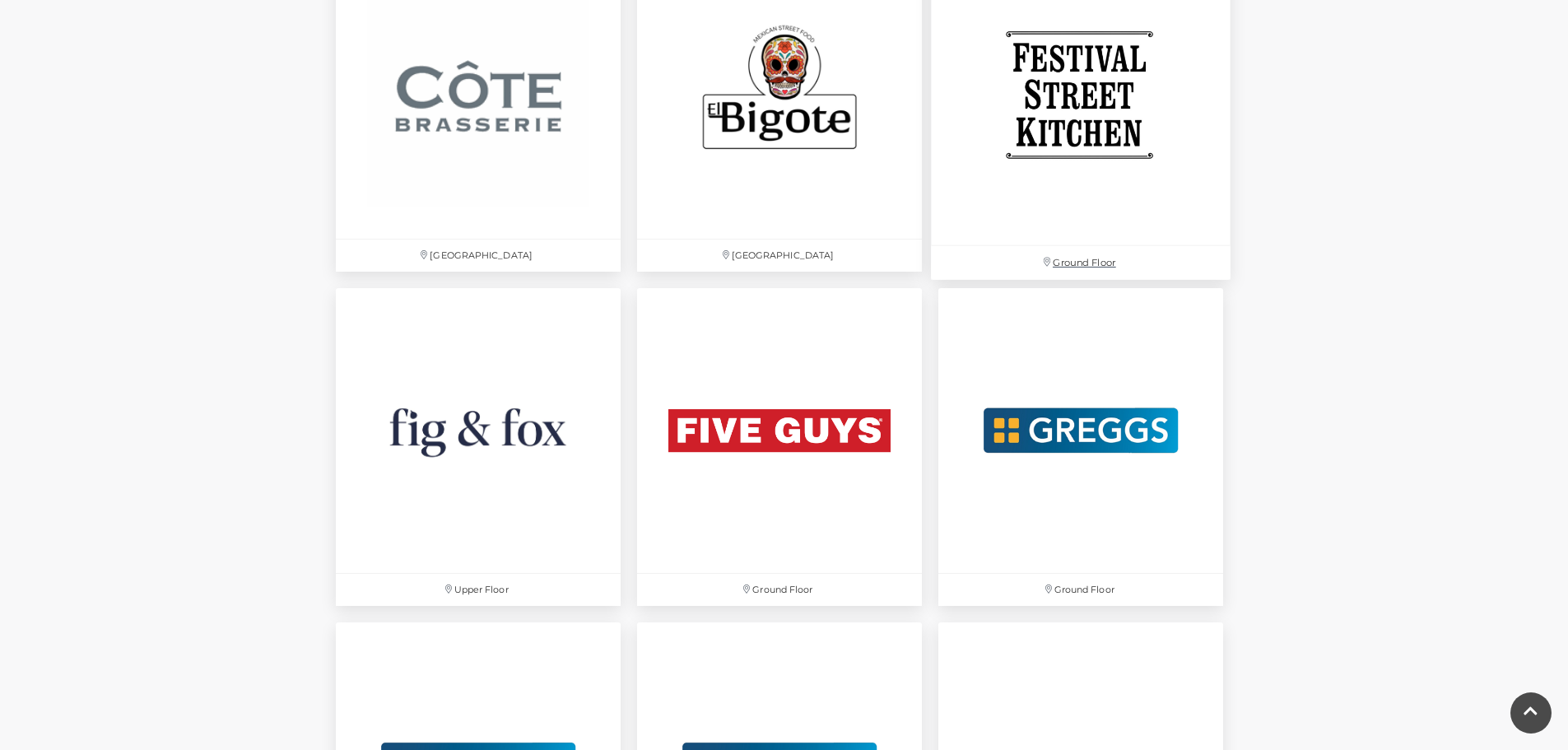
click at [1074, 142] on img at bounding box center [1081, 95] width 299 height 299
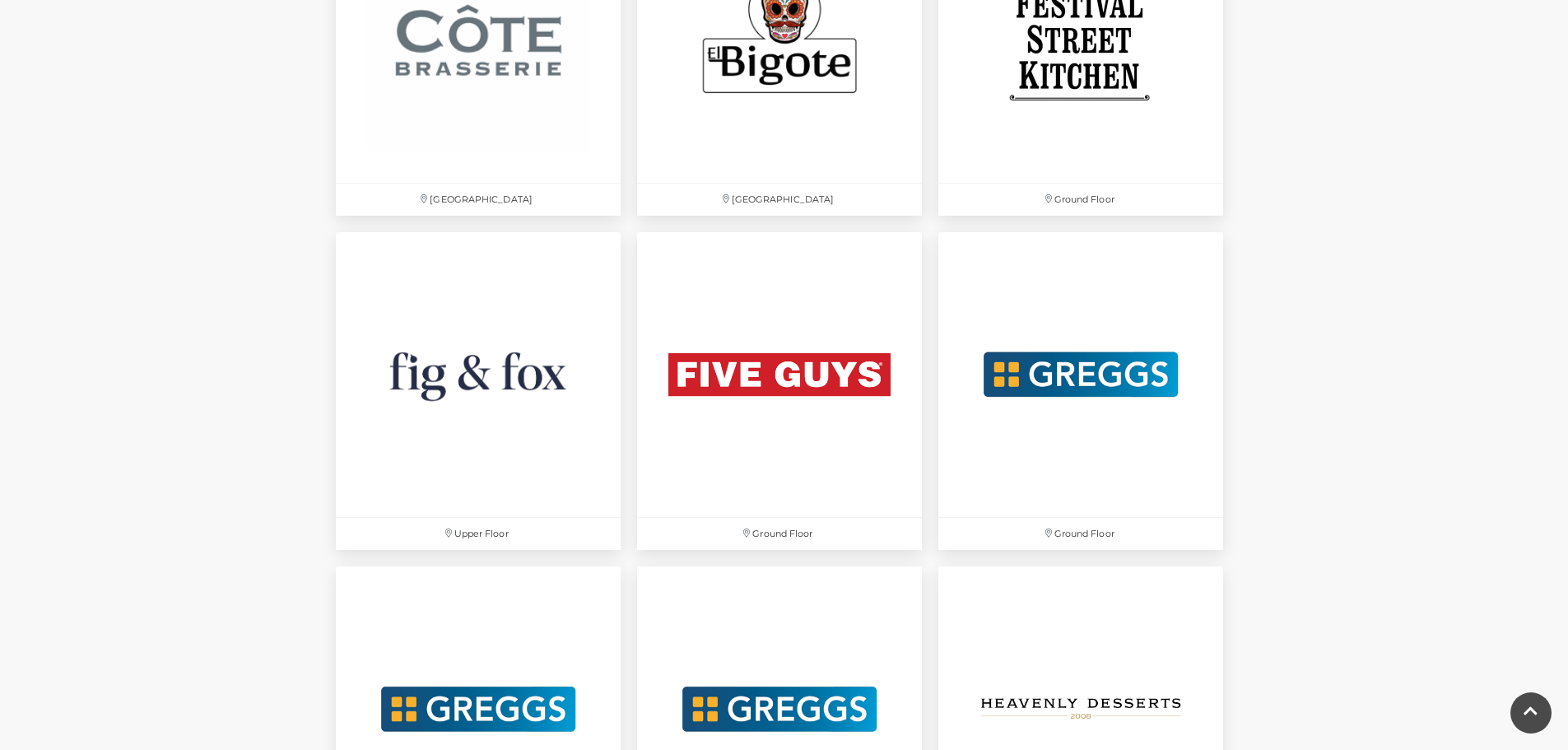
scroll to position [2980, 0]
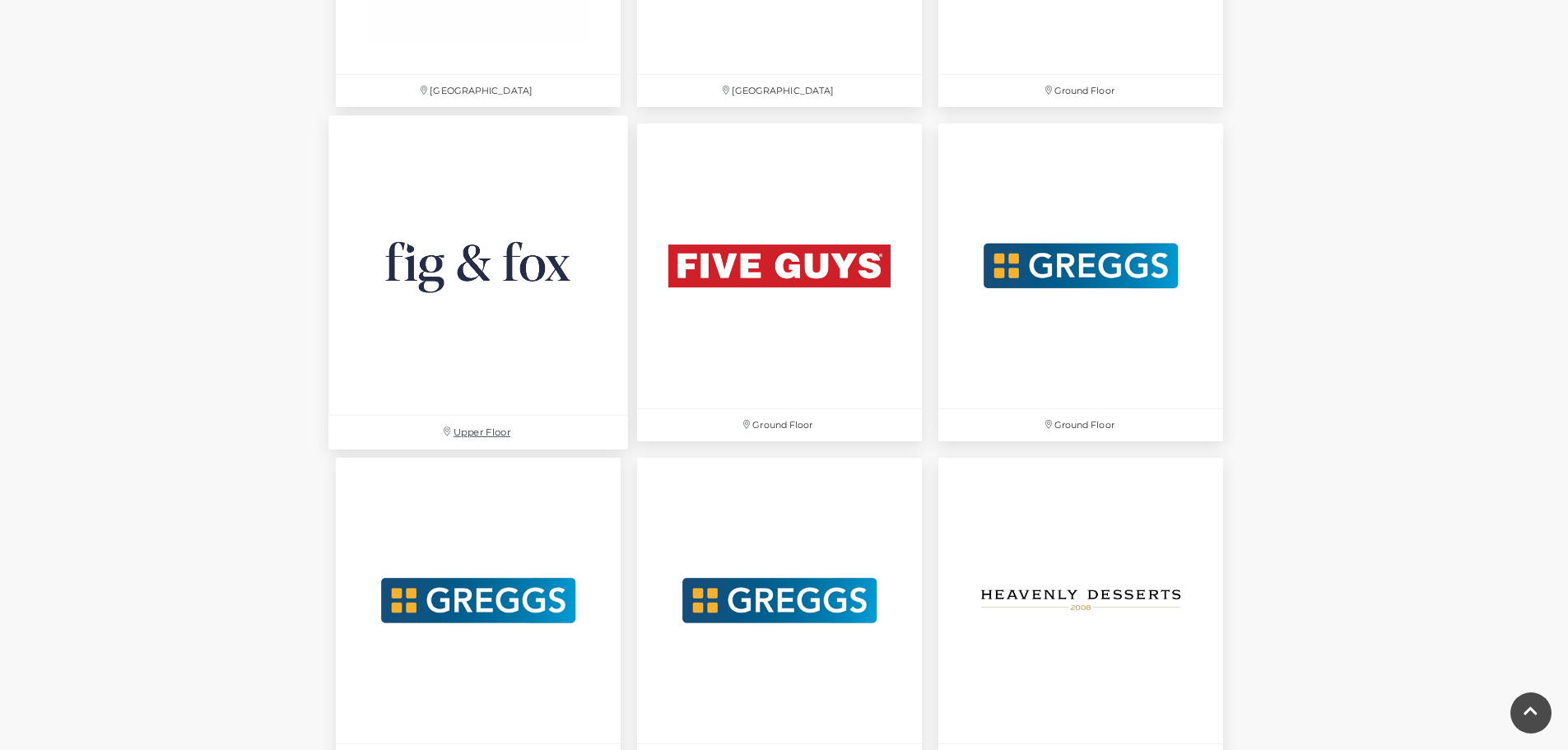
click at [465, 270] on img at bounding box center [478, 265] width 299 height 299
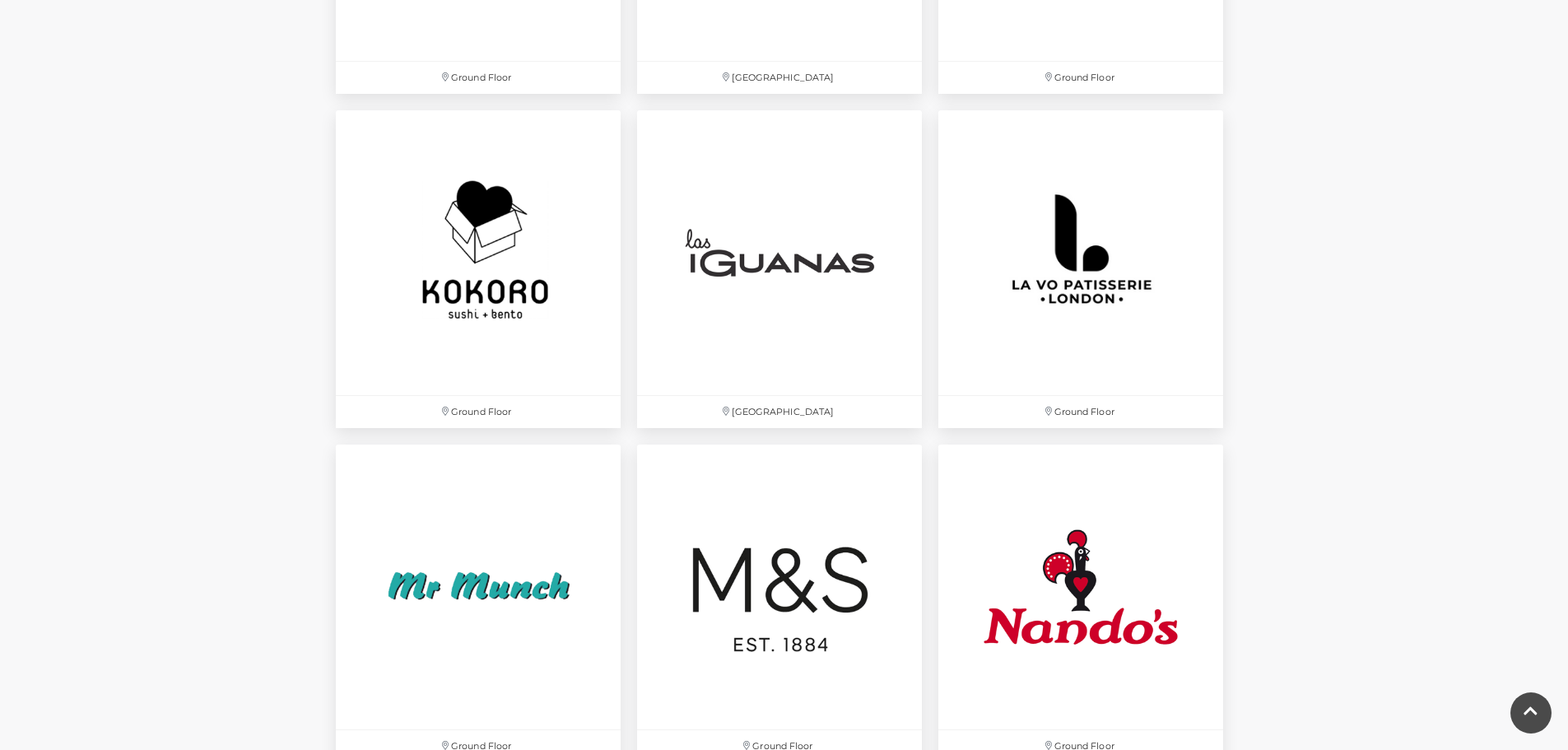
scroll to position [3721, 0]
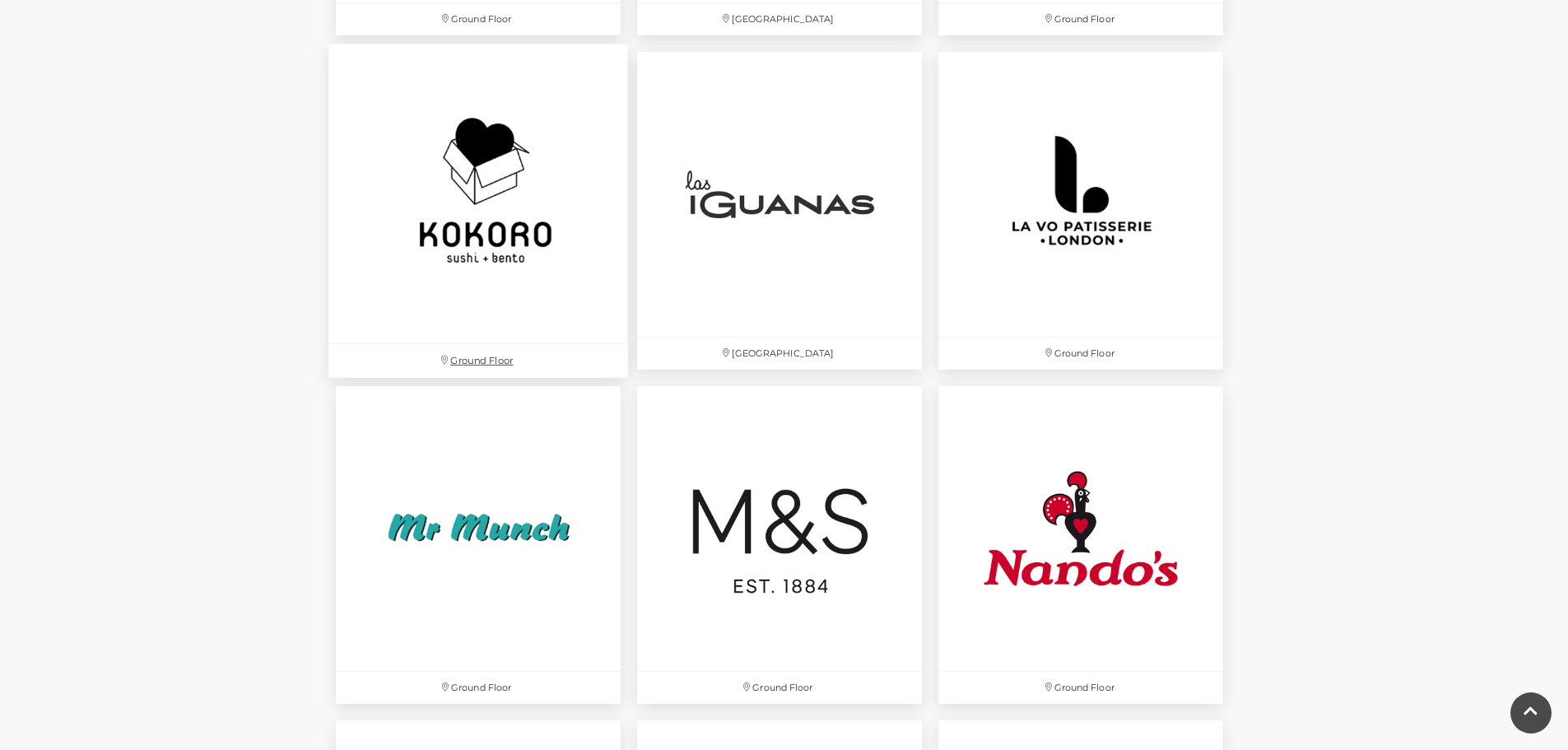
click at [481, 192] on img at bounding box center [478, 193] width 299 height 299
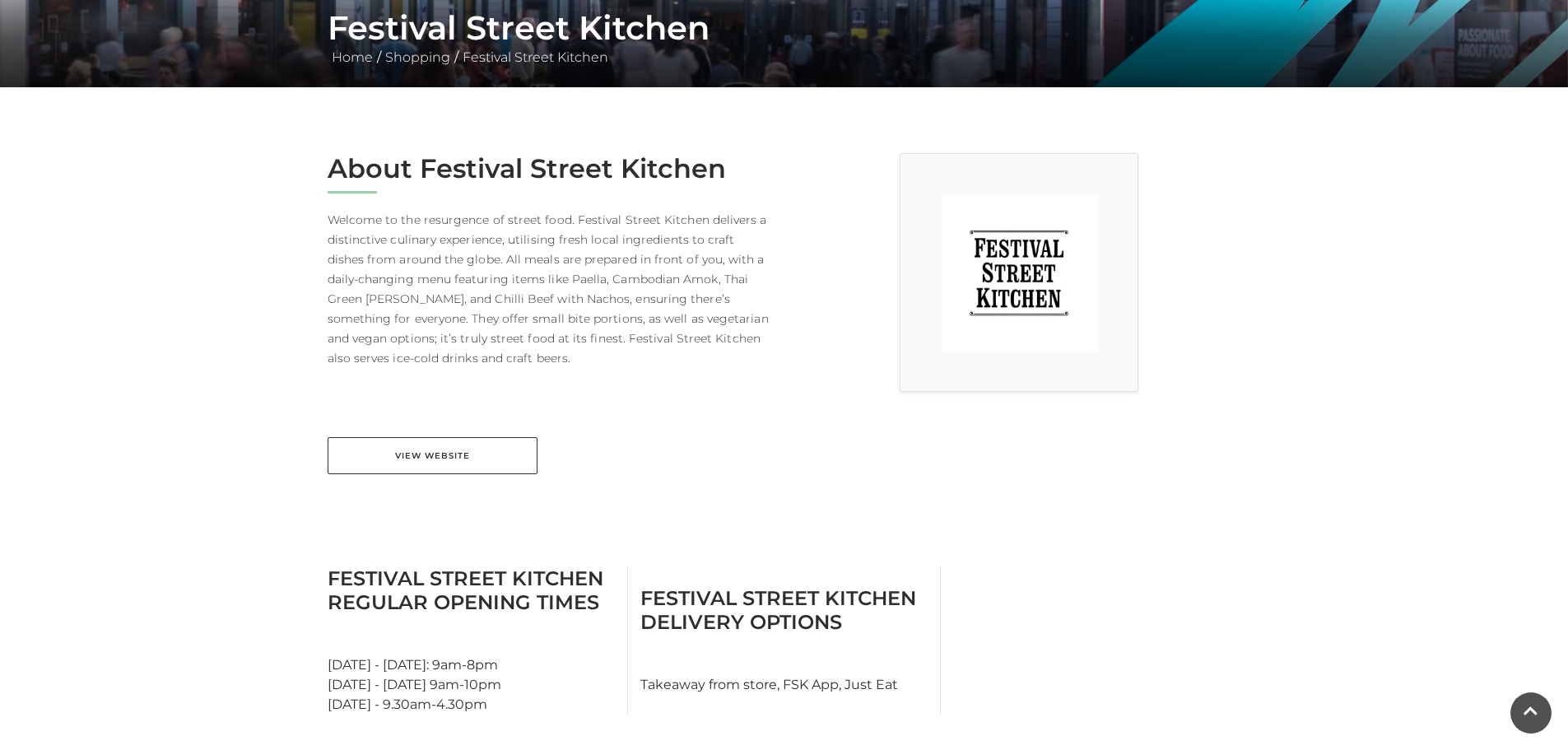
scroll to position [330, 0]
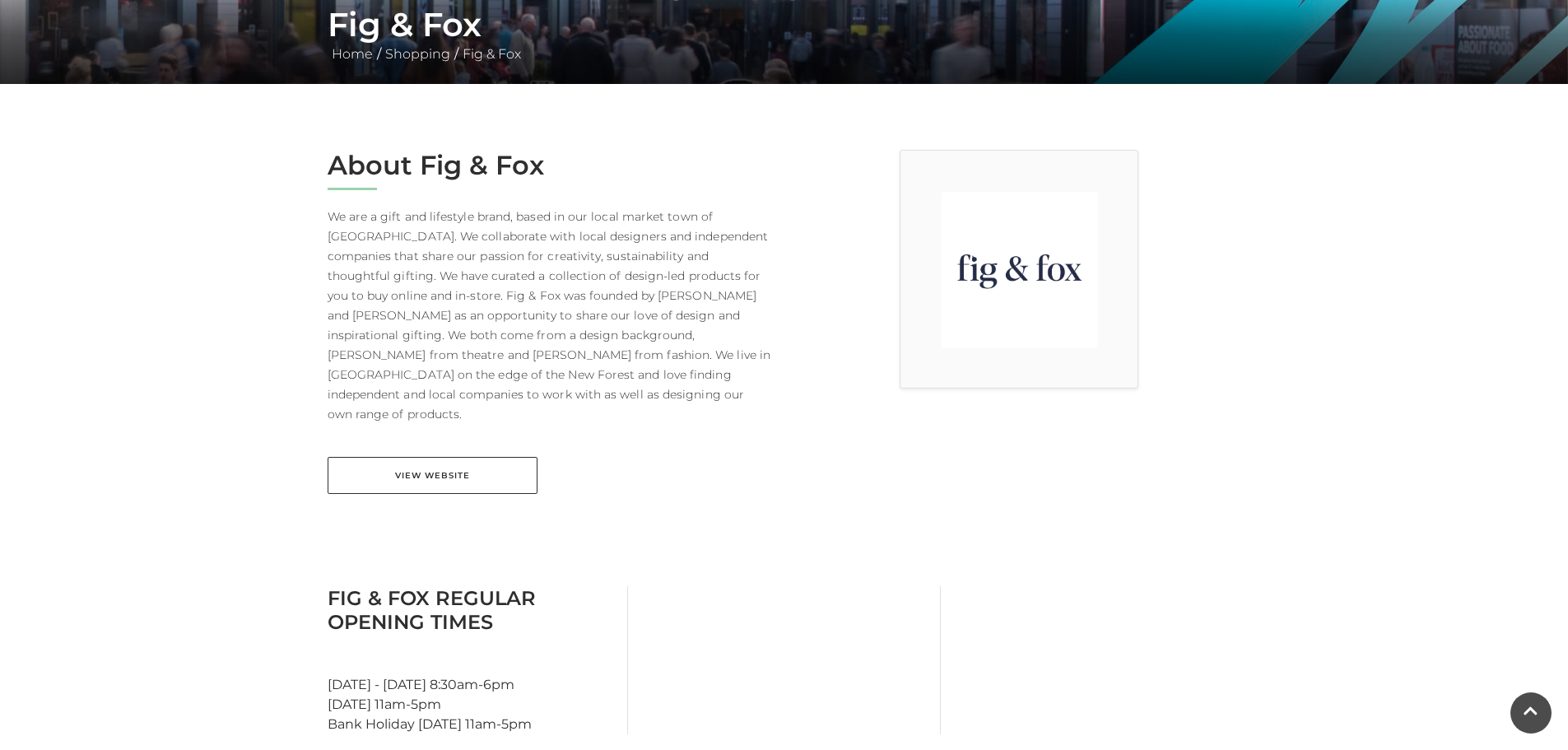
scroll to position [330, 0]
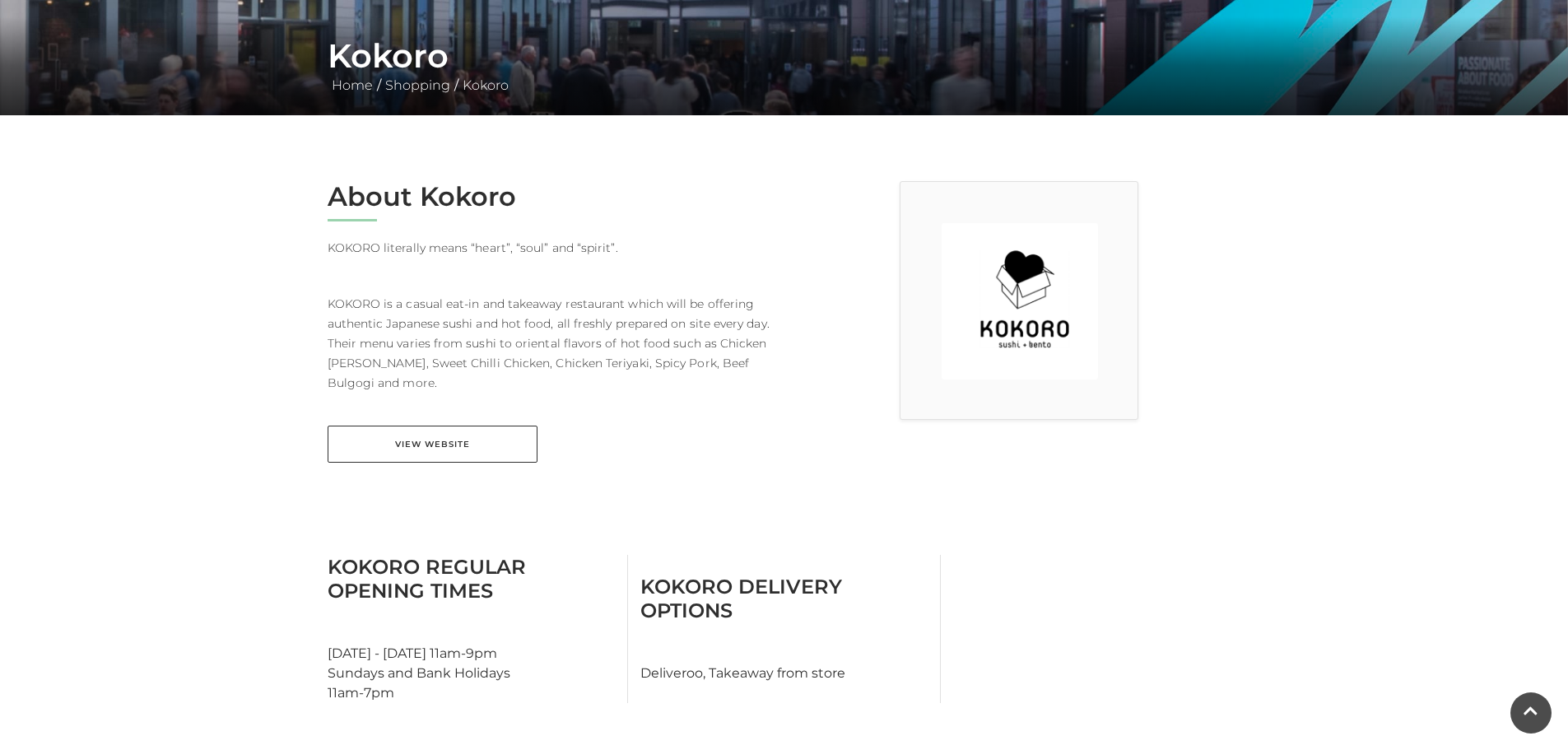
scroll to position [164, 0]
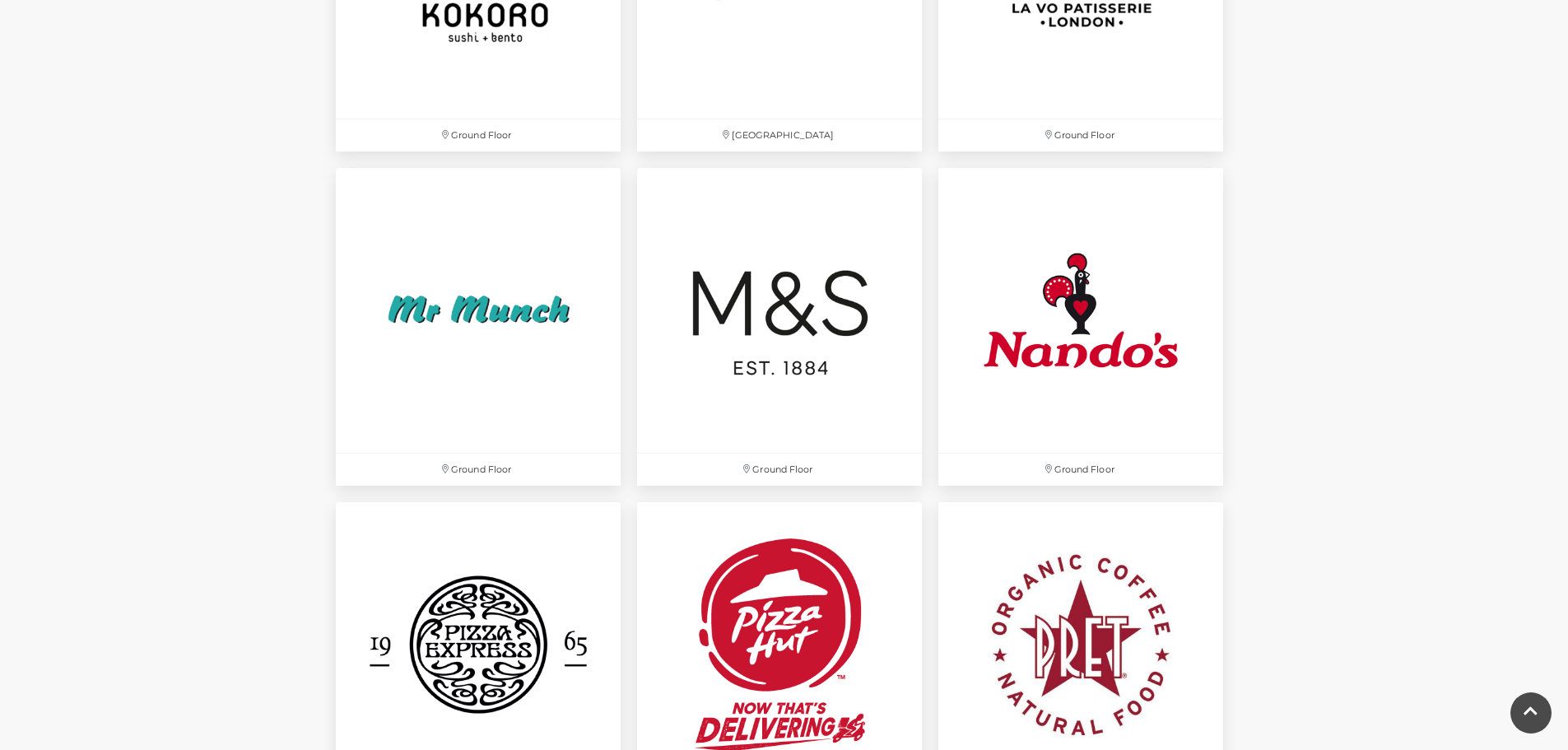
scroll to position [3967, 0]
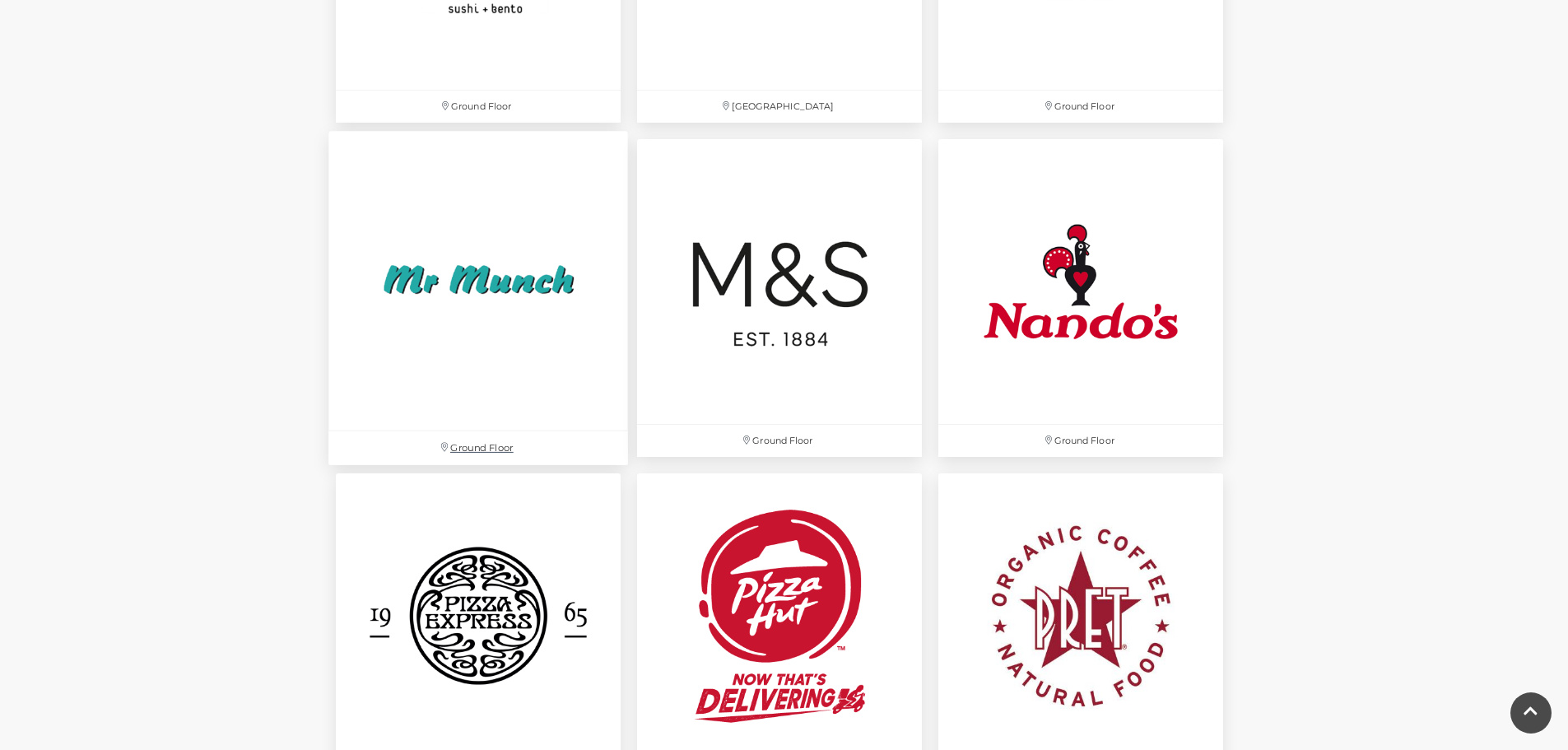
click at [443, 262] on img at bounding box center [478, 280] width 299 height 299
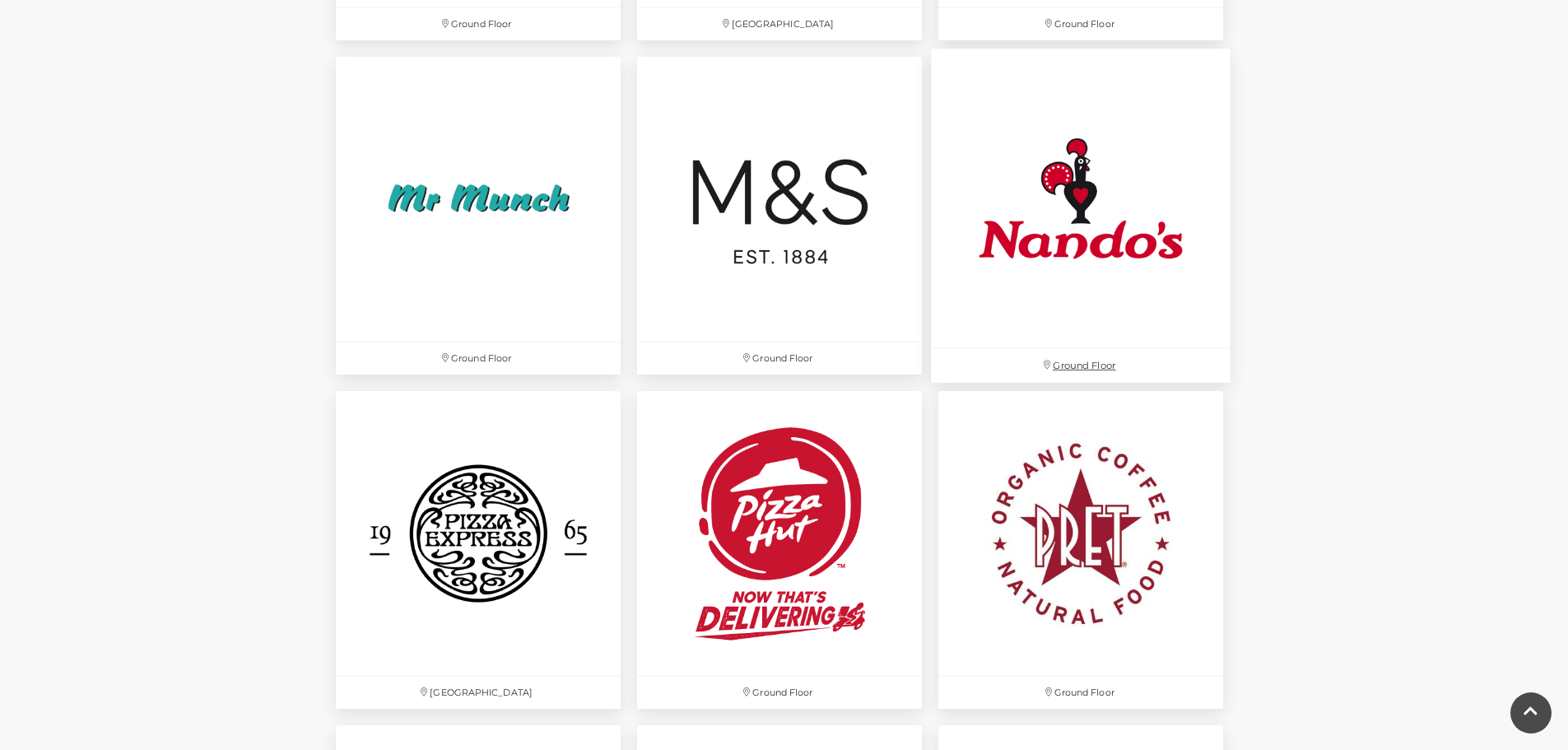
click at [1048, 192] on img at bounding box center [1081, 198] width 299 height 299
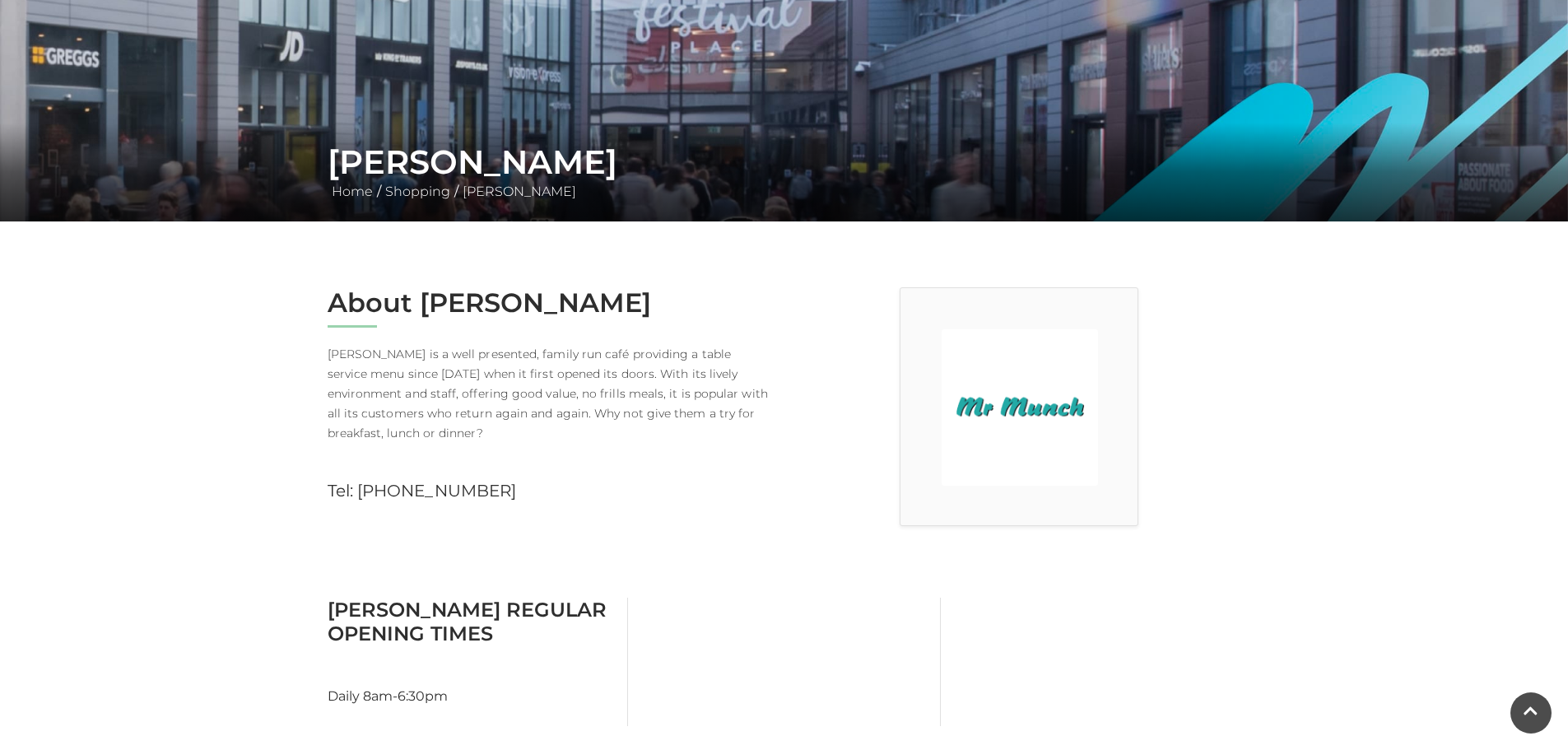
scroll to position [330, 0]
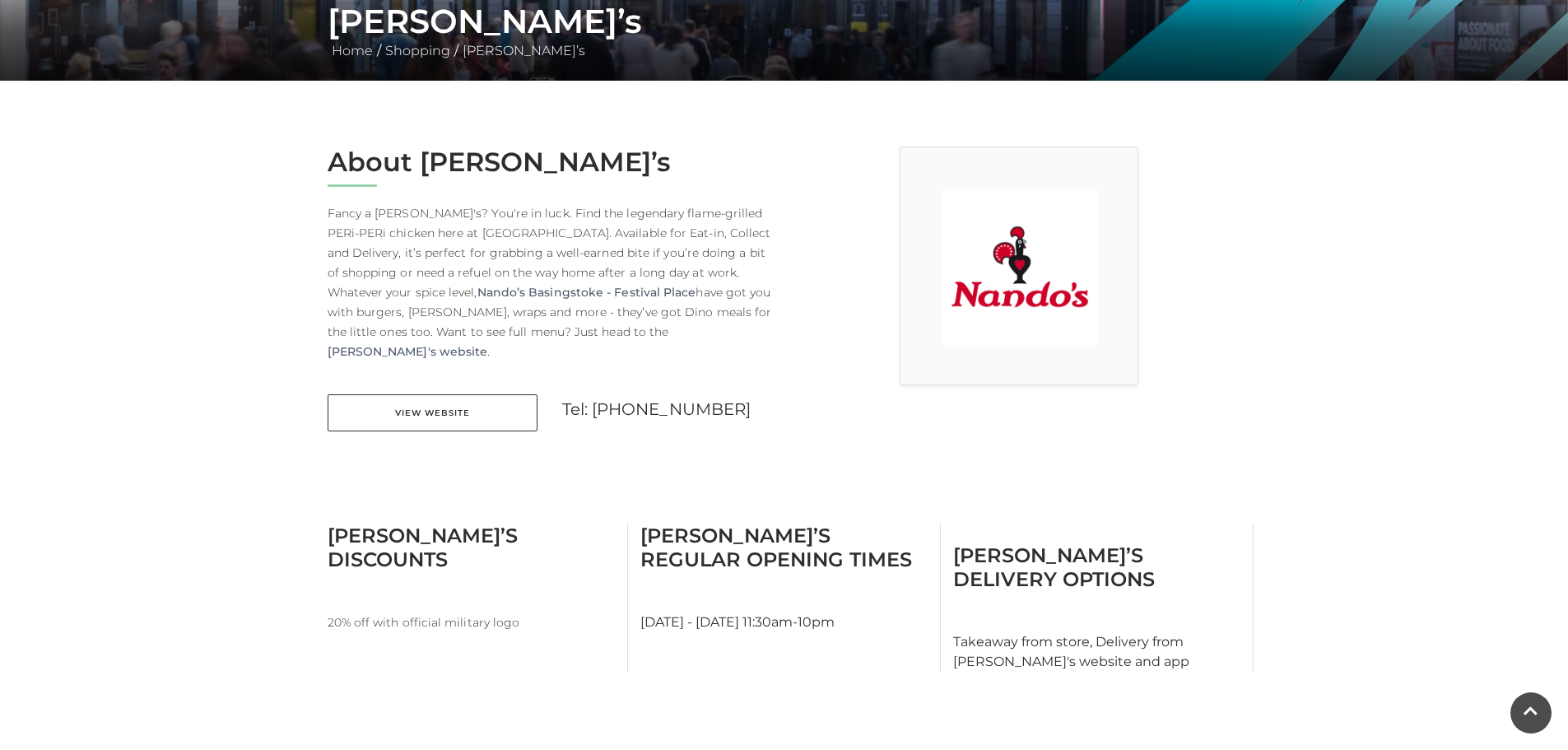
scroll to position [330, 0]
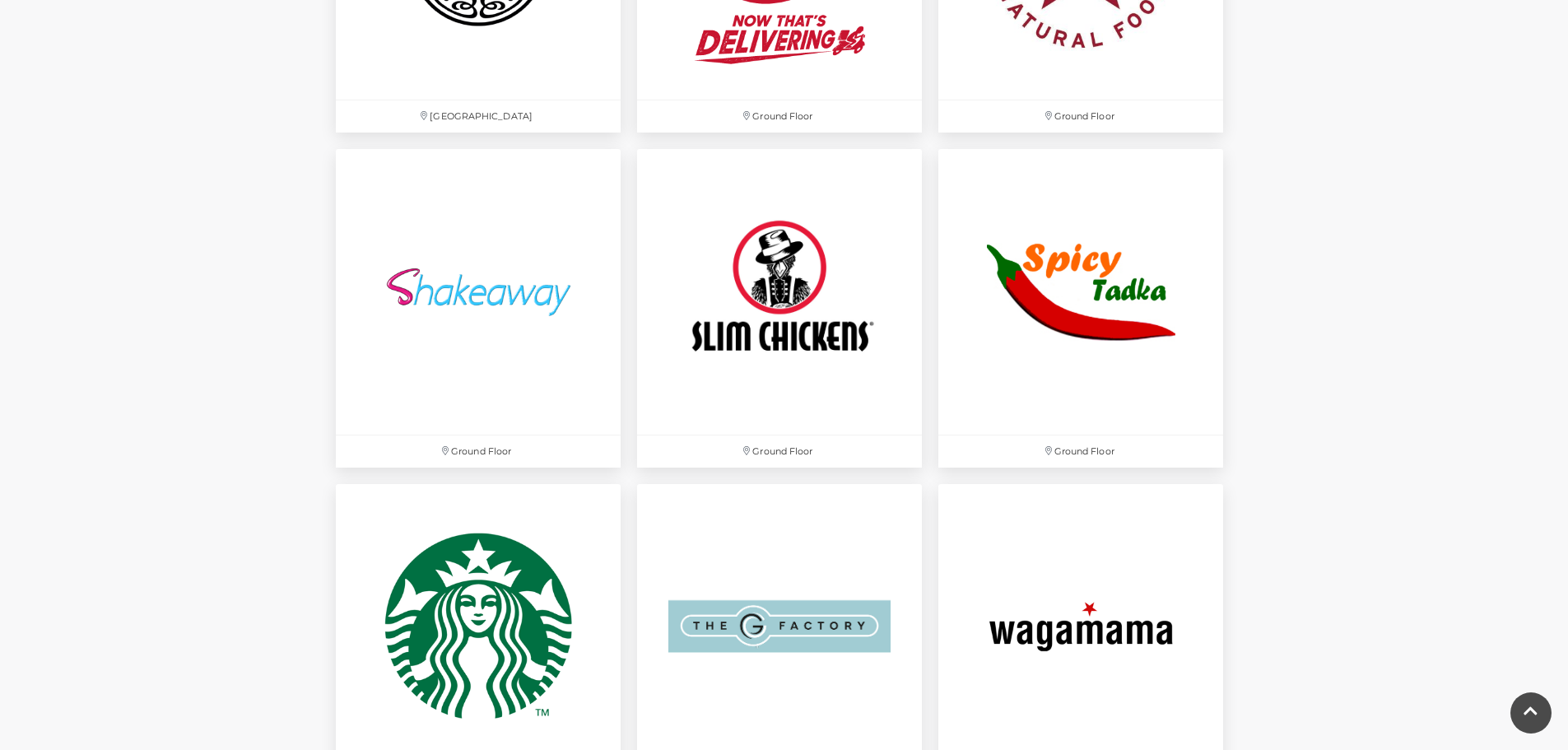
scroll to position [4709, 0]
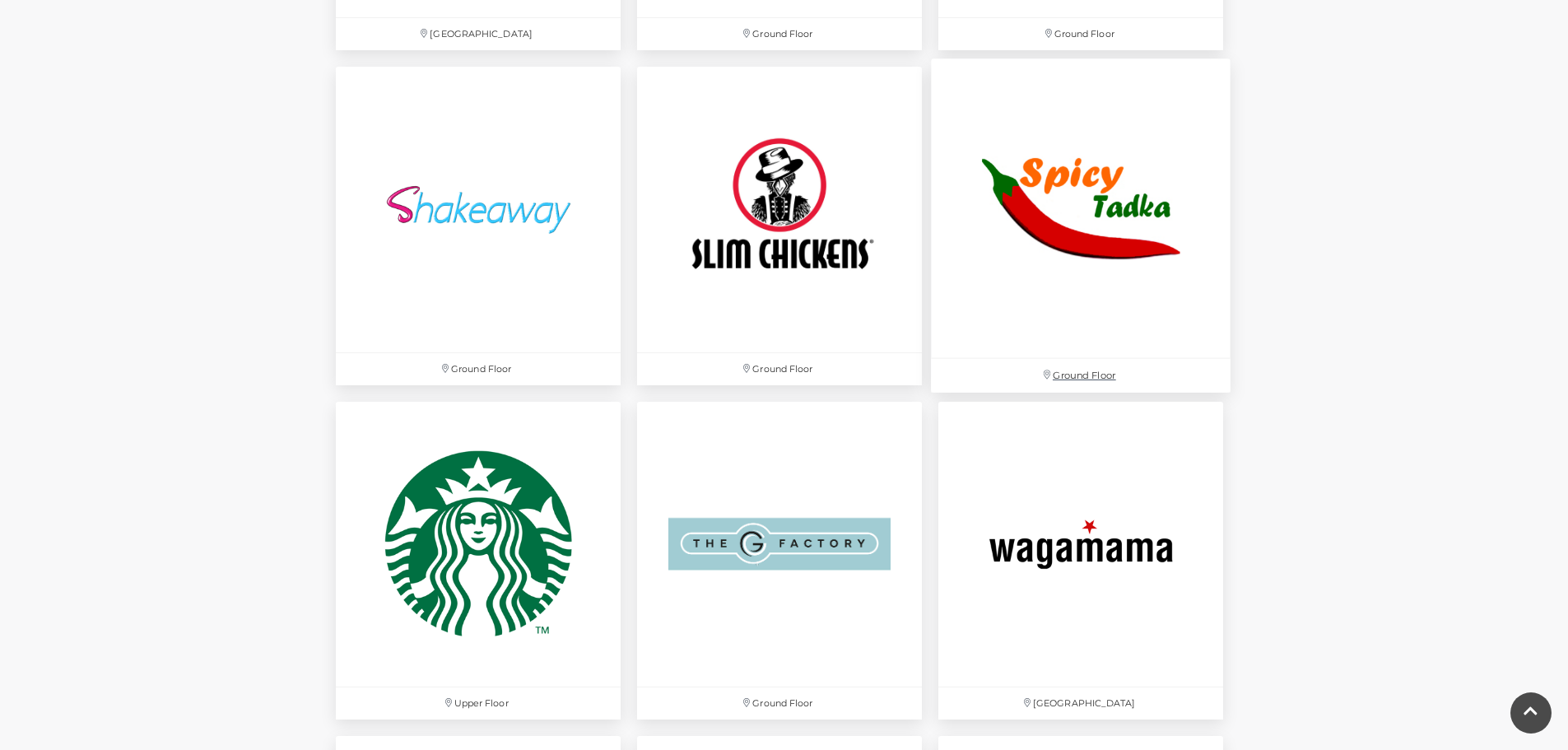
click at [1041, 179] on img at bounding box center [1081, 208] width 299 height 299
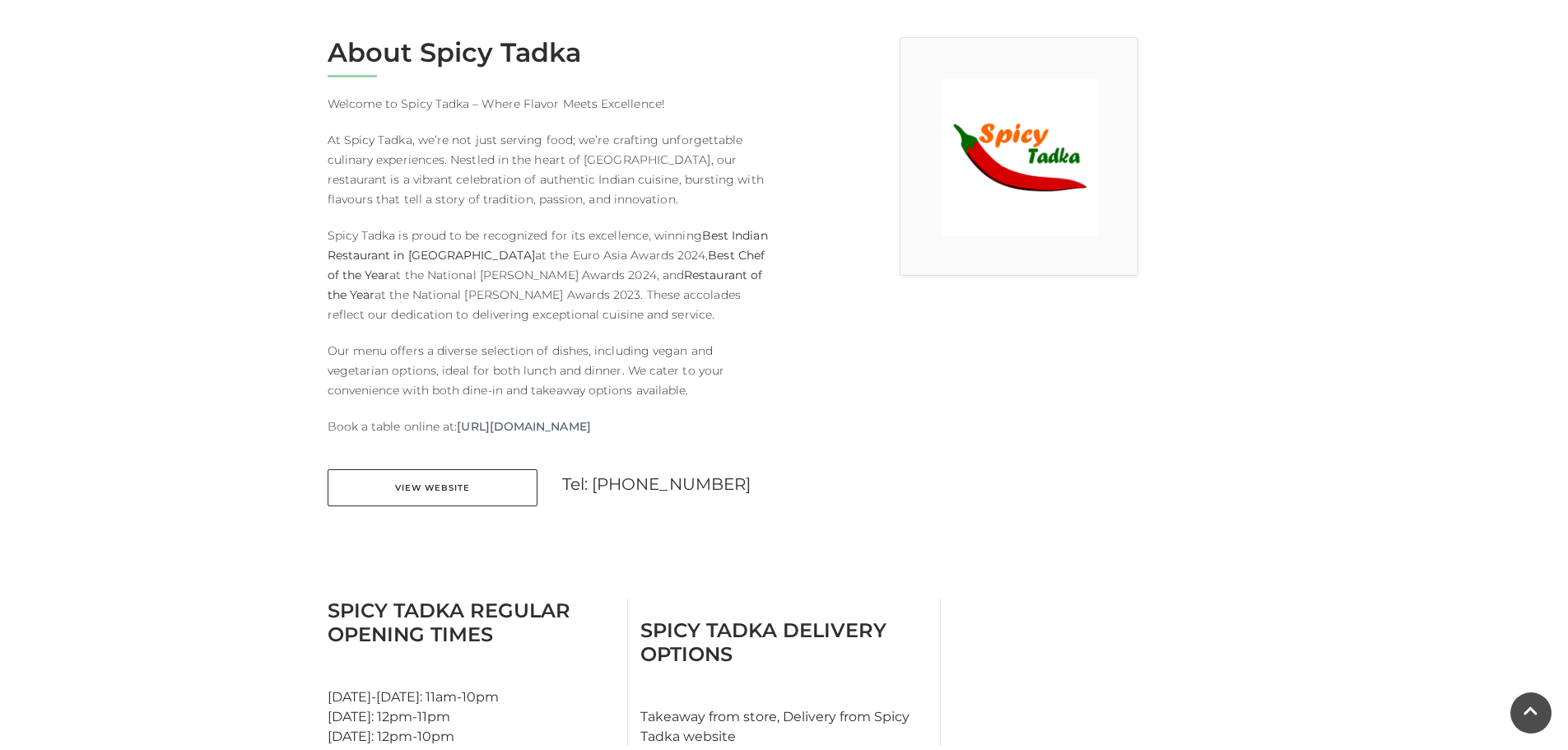
scroll to position [412, 0]
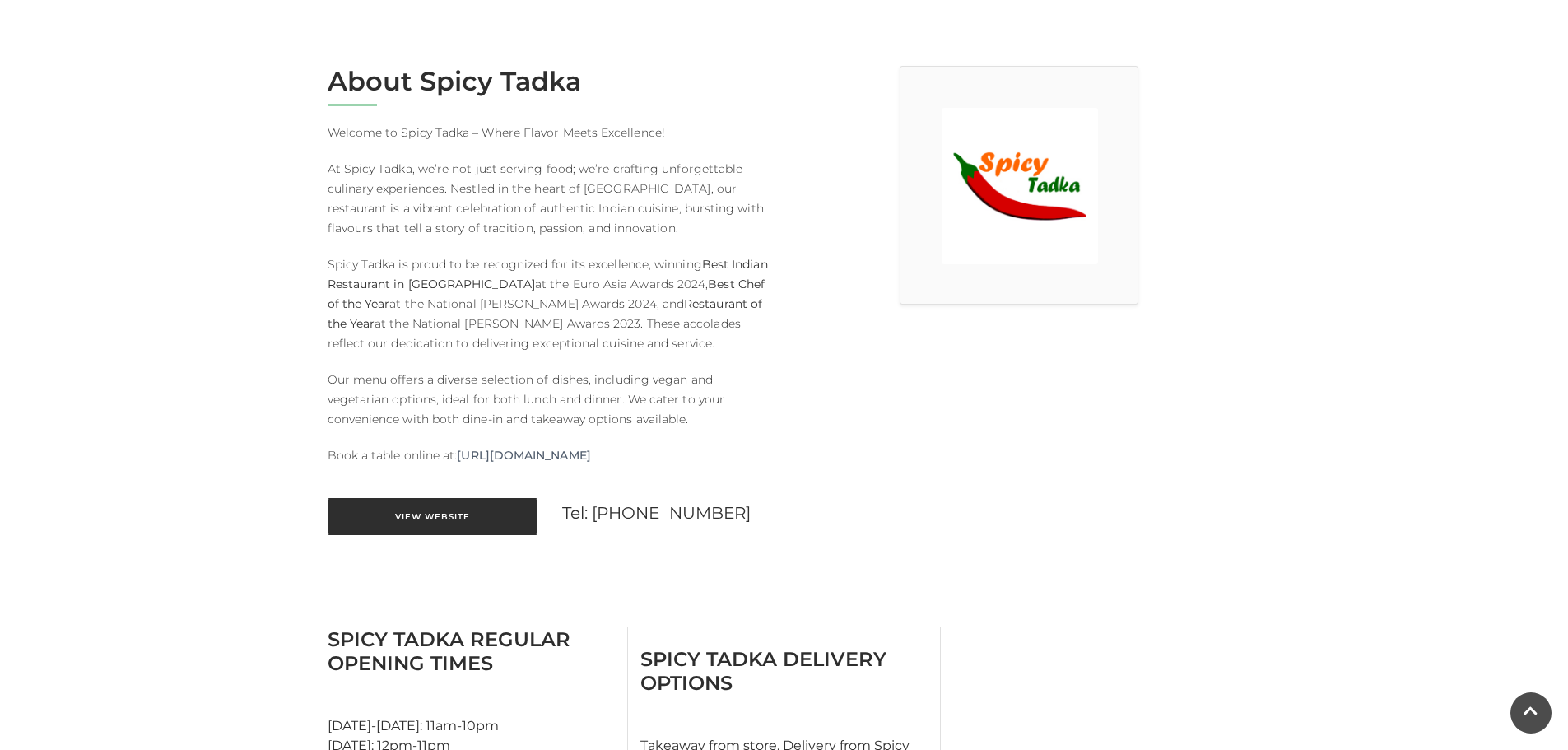
click at [452, 519] on link "View Website" at bounding box center [433, 517] width 210 height 37
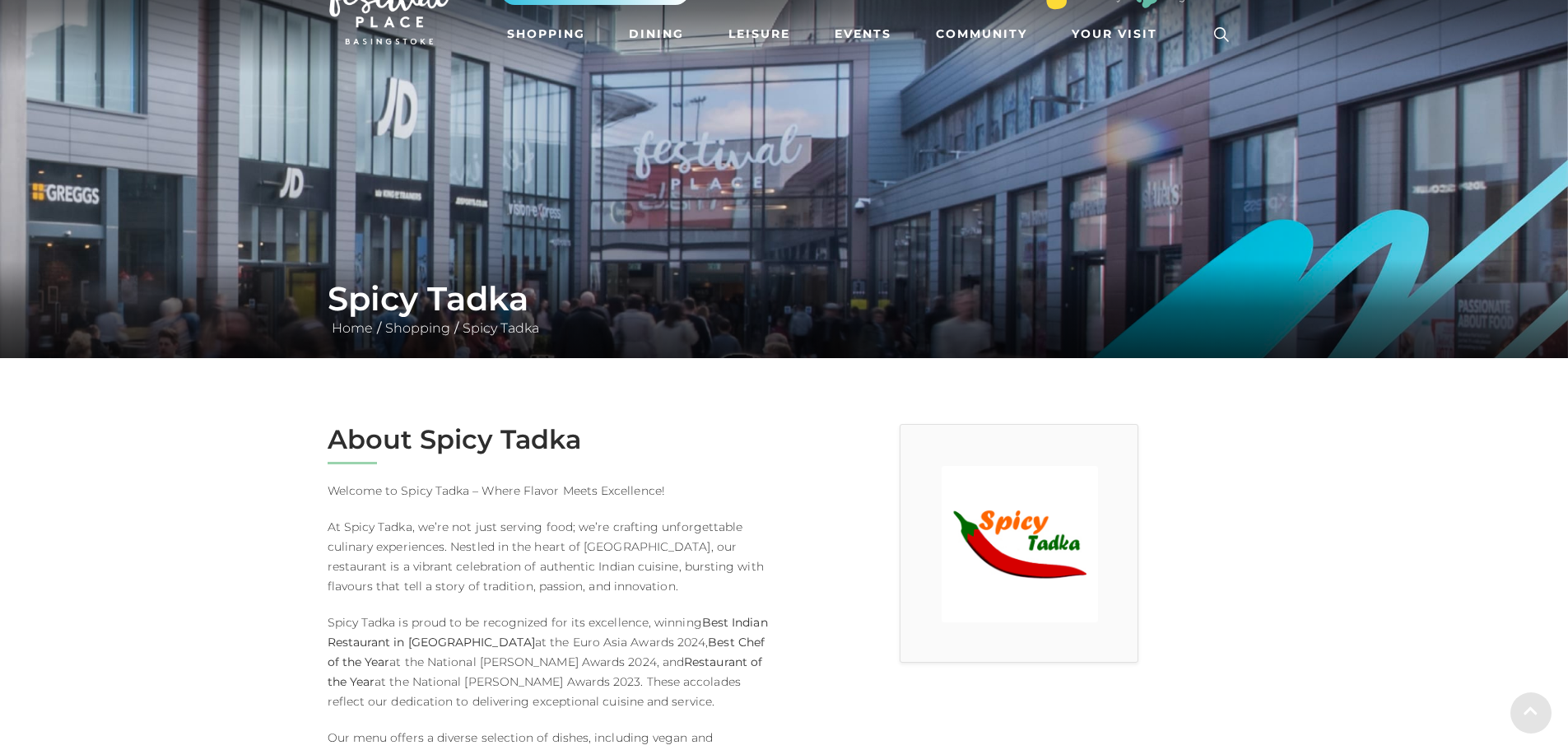
scroll to position [82, 0]
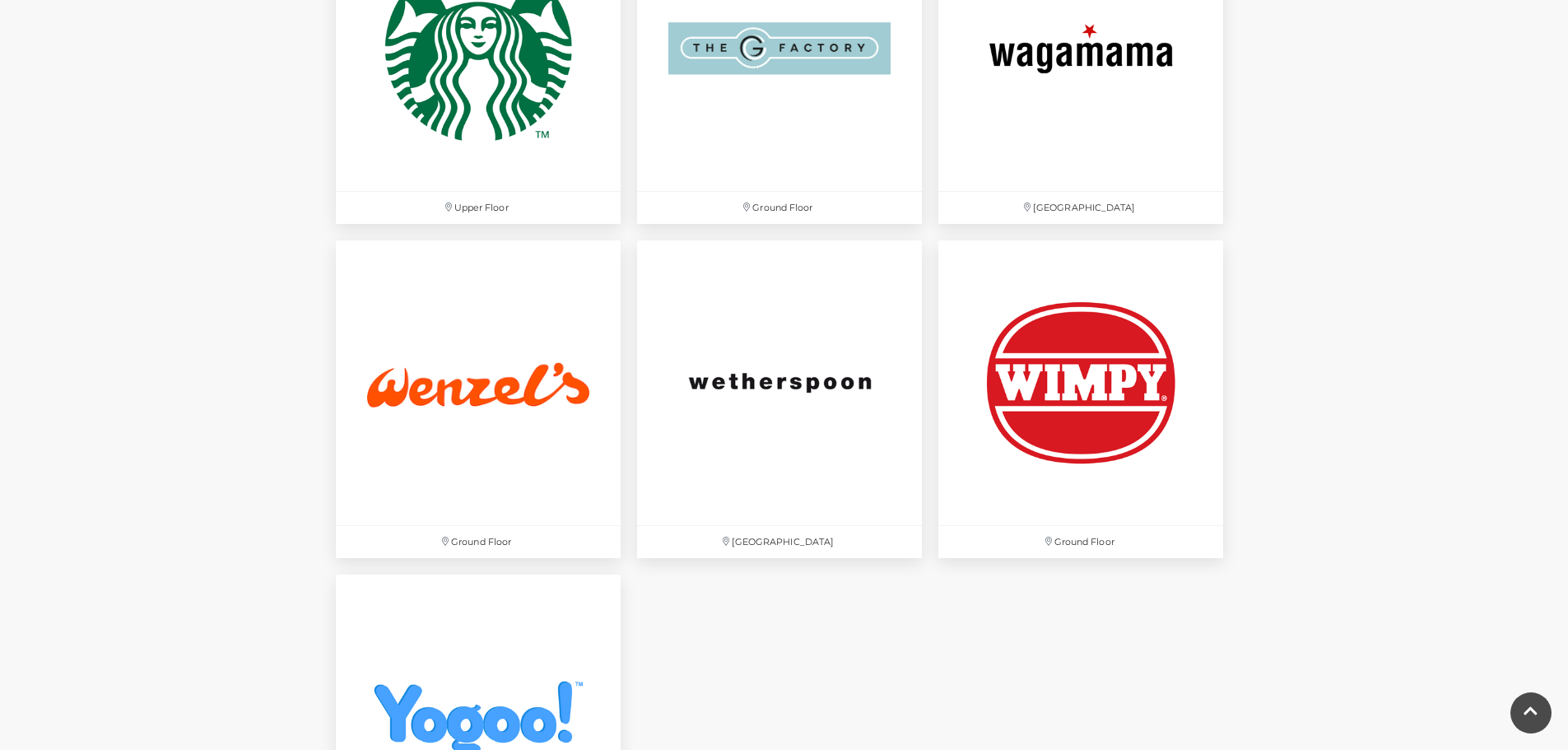
scroll to position [5203, 0]
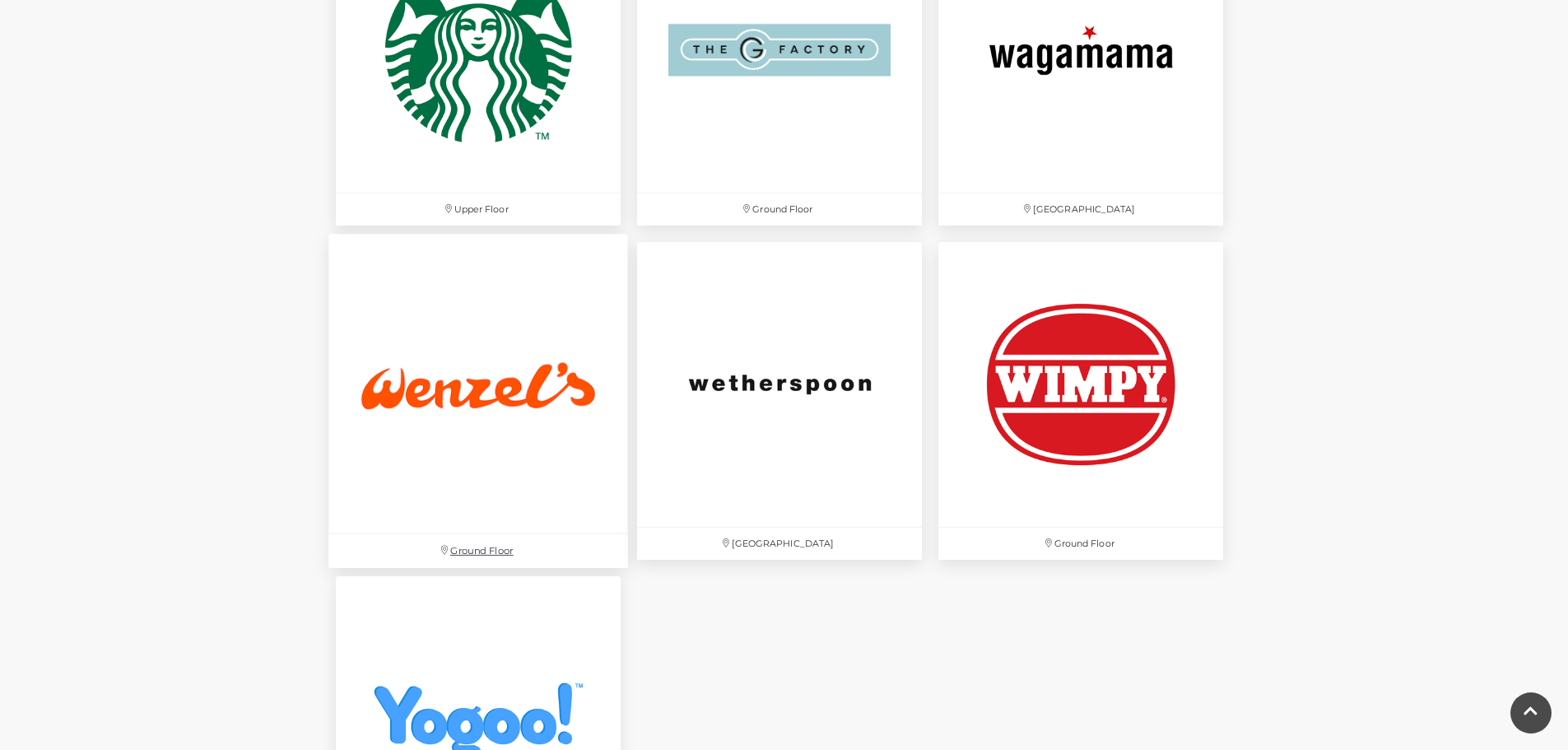
click at [547, 404] on img at bounding box center [478, 383] width 299 height 299
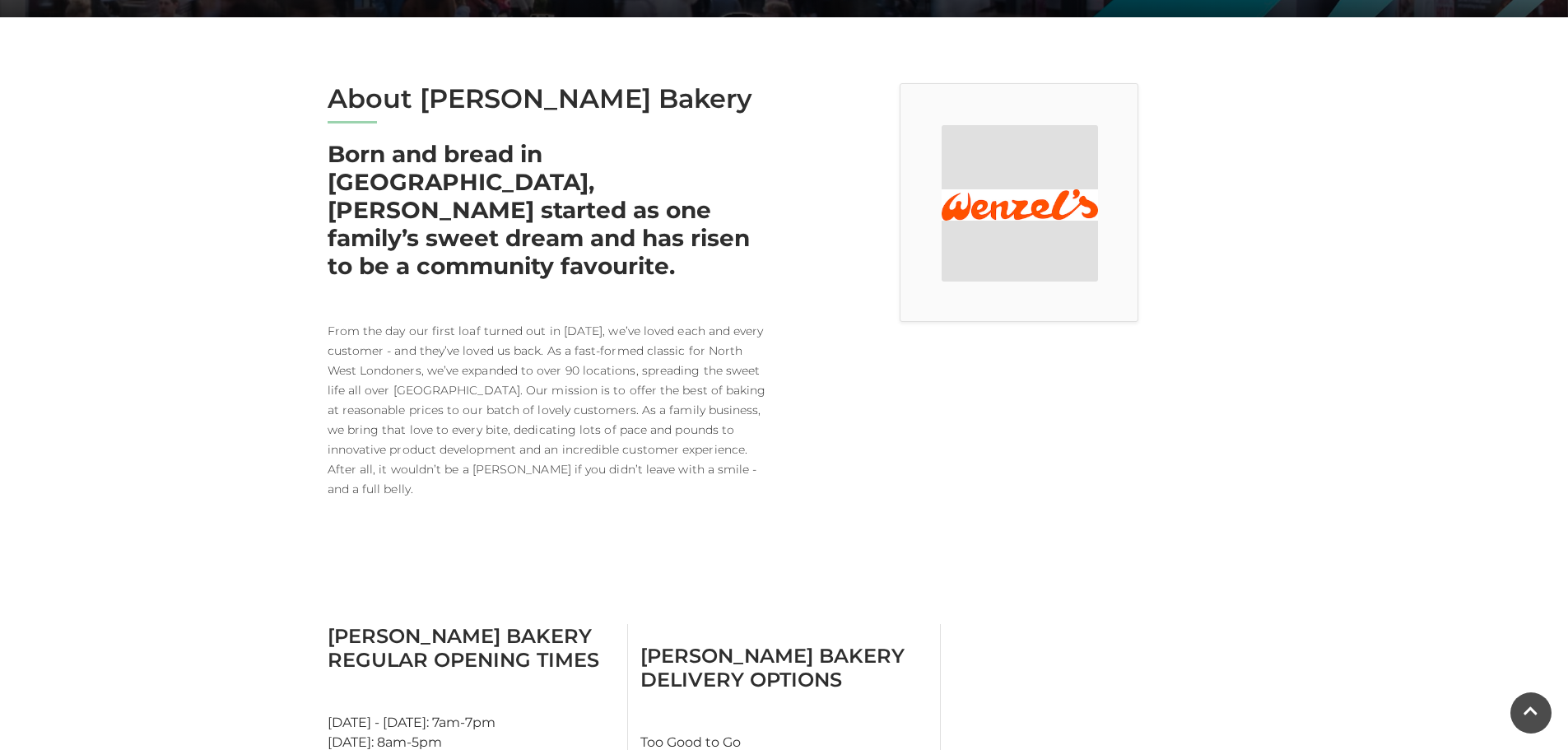
scroll to position [412, 0]
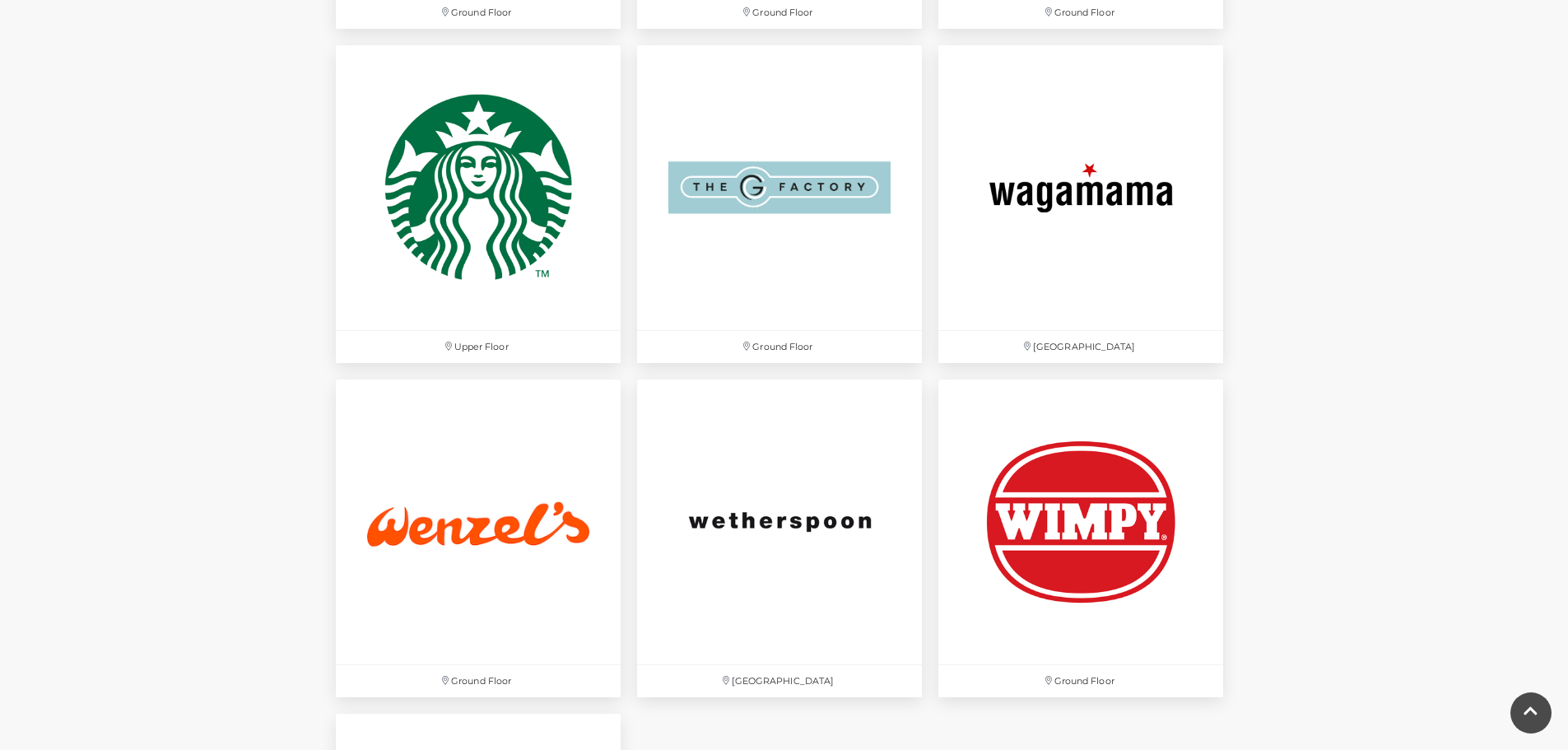
scroll to position [5039, 0]
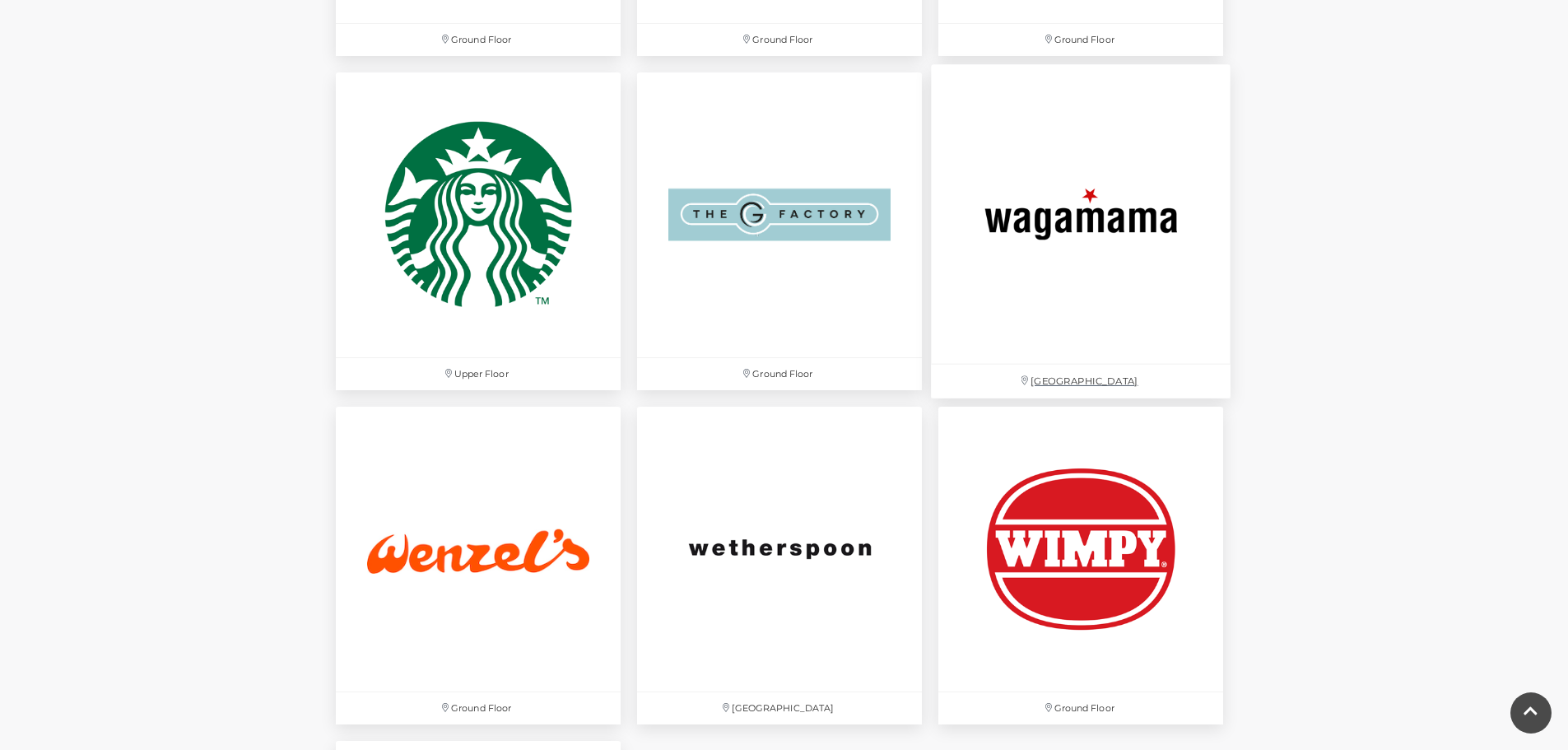
click at [1037, 201] on img at bounding box center [1081, 214] width 299 height 299
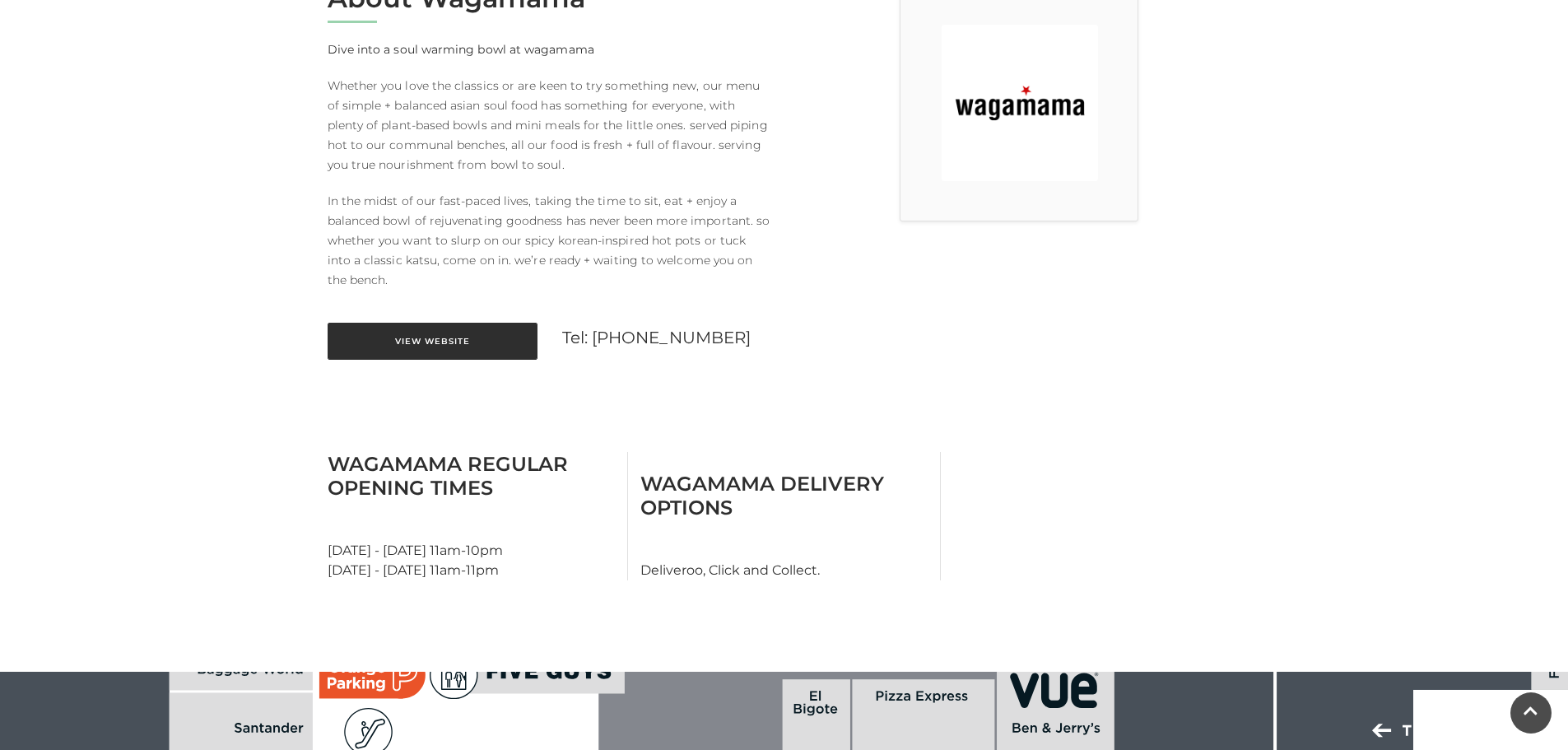
scroll to position [494, 0]
click at [424, 345] on link "View Website" at bounding box center [433, 342] width 210 height 37
